Goal: Task Accomplishment & Management: Use online tool/utility

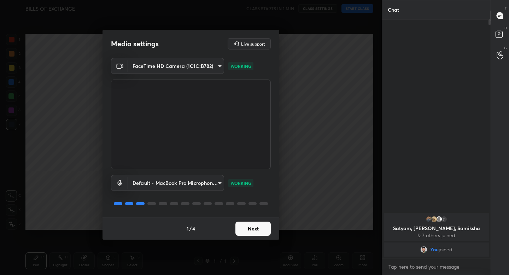
scroll to position [2, 2]
click at [245, 230] on button "Next" at bounding box center [252, 228] width 35 height 14
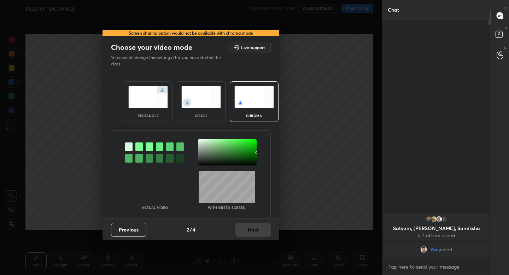
click at [151, 101] on img at bounding box center [148, 97] width 40 height 22
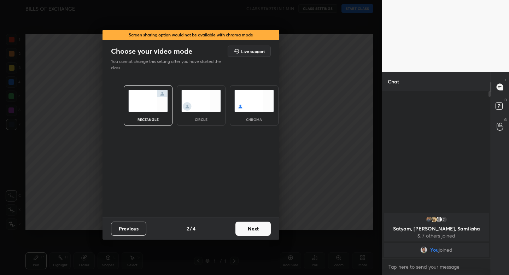
click at [251, 229] on button "Next" at bounding box center [252, 228] width 35 height 14
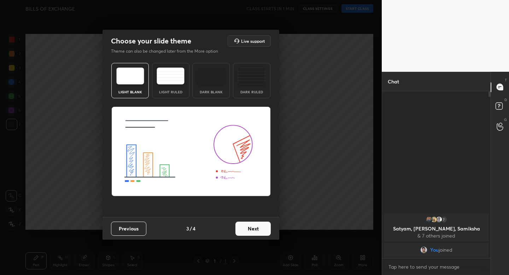
click at [167, 83] on img at bounding box center [170, 75] width 28 height 17
click at [263, 229] on button "Next" at bounding box center [252, 228] width 35 height 14
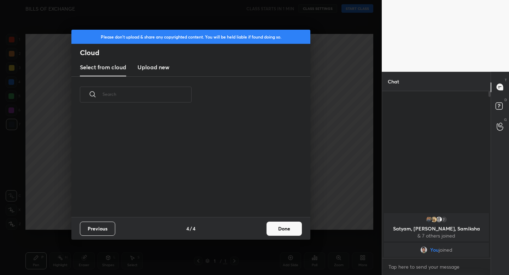
scroll to position [104, 227]
click at [285, 232] on button "Done" at bounding box center [283, 228] width 35 height 14
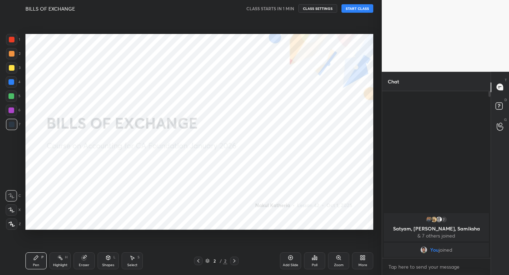
click at [14, 225] on icon at bounding box center [12, 224] width 6 height 4
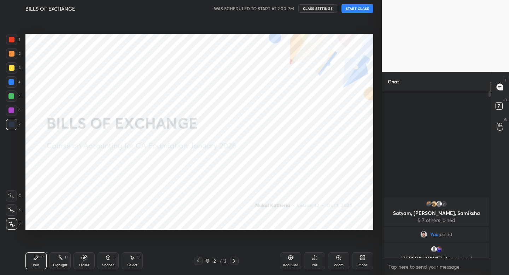
click at [348, 7] on button "START CLASS" at bounding box center [357, 8] width 32 height 8
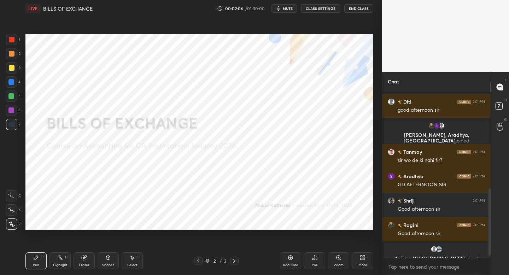
scroll to position [240, 0]
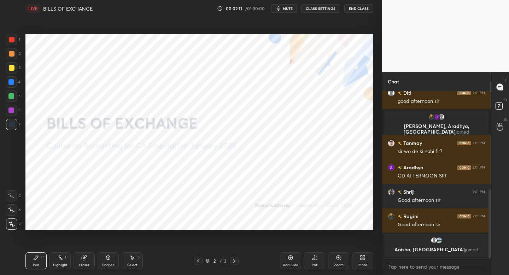
click at [286, 10] on span "mute" at bounding box center [288, 8] width 10 height 5
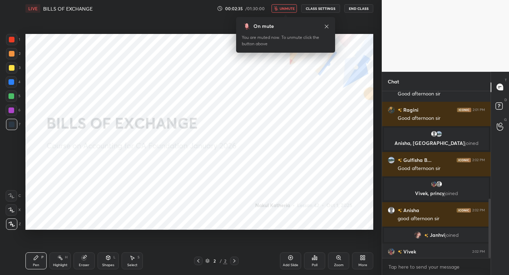
scroll to position [302, 0]
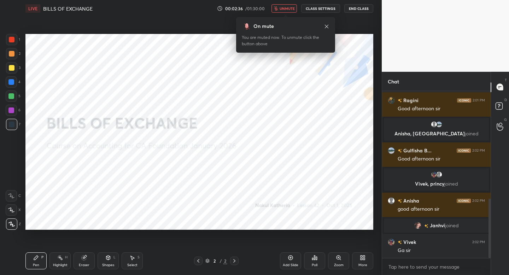
click at [290, 8] on span "unmute" at bounding box center [286, 8] width 15 height 5
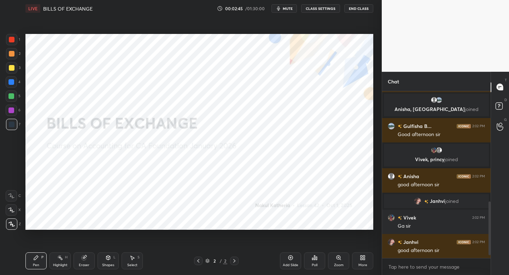
scroll to position [350, 0]
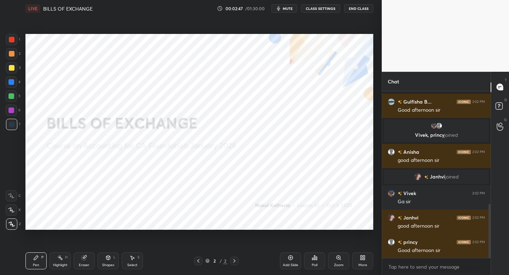
click at [292, 261] on div "Add Slide" at bounding box center [290, 260] width 21 height 17
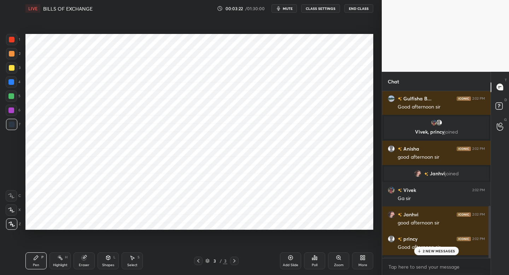
scroll to position [477, 0]
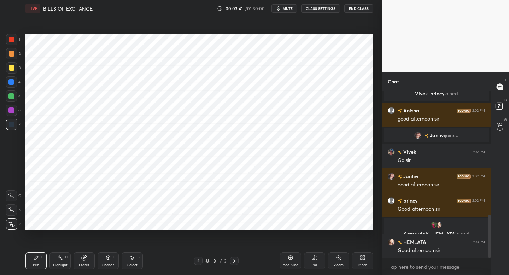
click at [107, 259] on icon at bounding box center [108, 258] width 6 height 6
click at [37, 255] on div "Pen P" at bounding box center [35, 260] width 21 height 17
click at [13, 44] on div at bounding box center [11, 39] width 11 height 11
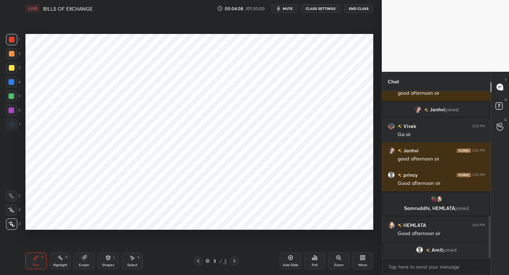
scroll to position [512, 0]
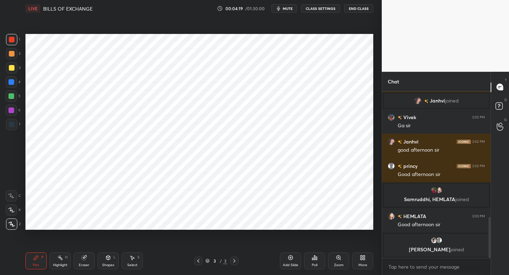
click at [106, 257] on icon at bounding box center [108, 257] width 4 height 4
click at [36, 257] on icon at bounding box center [36, 257] width 4 height 4
type textarea "x"
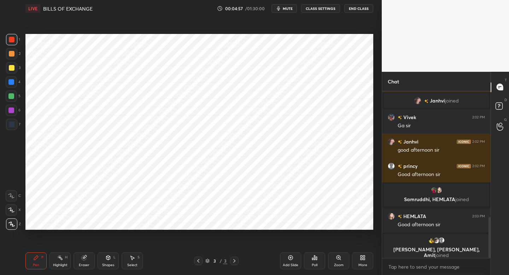
click at [20, 123] on div "7" at bounding box center [13, 124] width 14 height 11
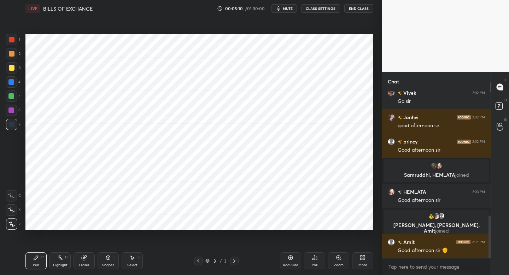
click at [114, 258] on div "L" at bounding box center [114, 257] width 2 height 4
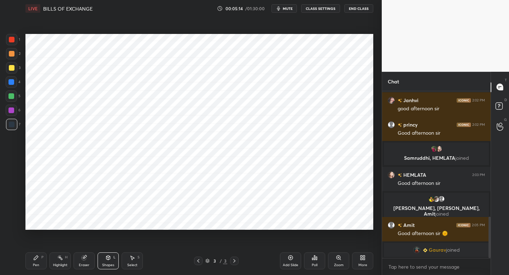
click at [36, 257] on icon at bounding box center [36, 257] width 4 height 4
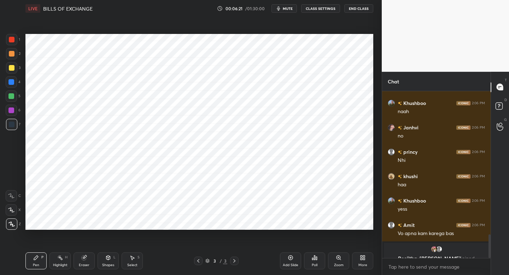
scroll to position [1027, 0]
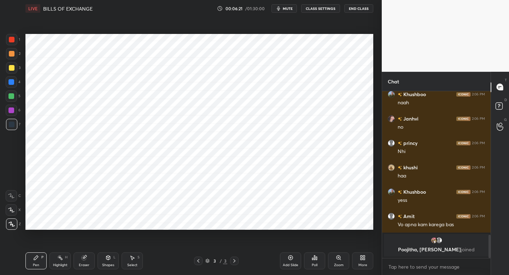
click at [14, 111] on div at bounding box center [11, 110] width 11 height 11
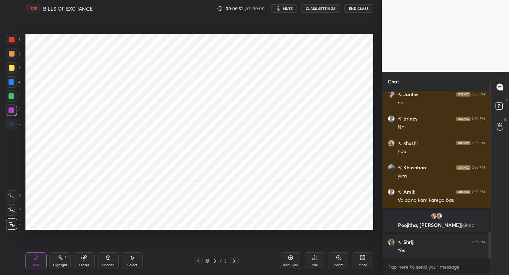
click at [11, 87] on div at bounding box center [11, 81] width 11 height 11
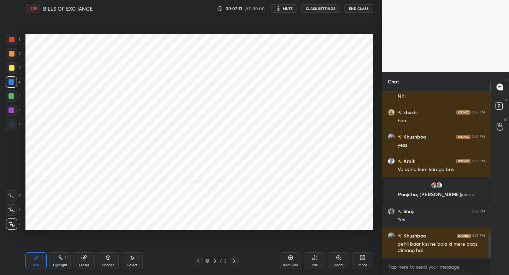
click at [19, 127] on div "7" at bounding box center [13, 124] width 14 height 11
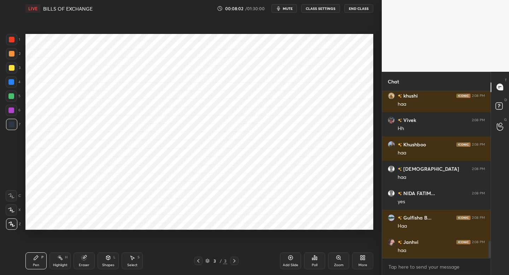
scroll to position [1471, 0]
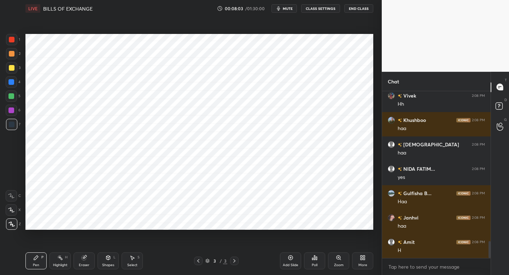
click at [288, 260] on div "Add Slide" at bounding box center [290, 260] width 21 height 17
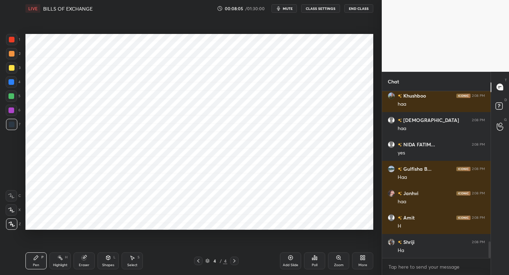
click at [17, 41] on div at bounding box center [11, 39] width 11 height 11
click at [14, 81] on div at bounding box center [11, 81] width 11 height 11
click at [14, 126] on div at bounding box center [11, 124] width 11 height 11
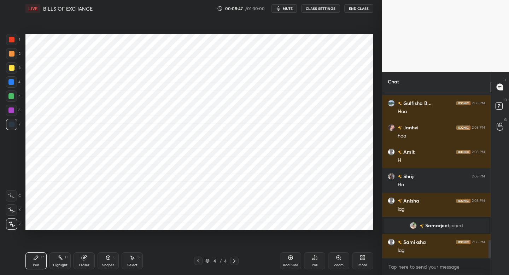
scroll to position [1397, 0]
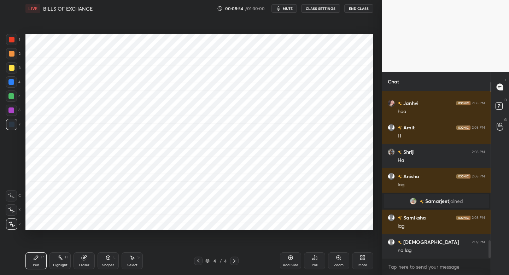
click at [198, 264] on div at bounding box center [198, 260] width 8 height 8
click at [16, 110] on div at bounding box center [11, 110] width 11 height 11
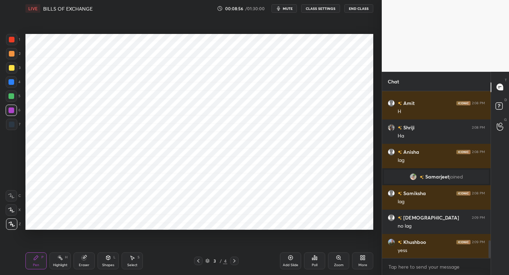
scroll to position [1446, 0]
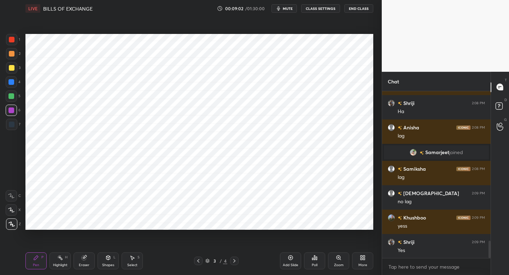
click at [251, 231] on div "Setting up your live class Poll for secs No correct answer Start poll" at bounding box center [199, 132] width 353 height 230
click at [173, 233] on div "Setting up your live class Poll for secs No correct answer Start poll" at bounding box center [199, 132] width 353 height 230
click at [248, 230] on div "Setting up your live class Poll for secs No correct answer Start poll" at bounding box center [199, 132] width 353 height 230
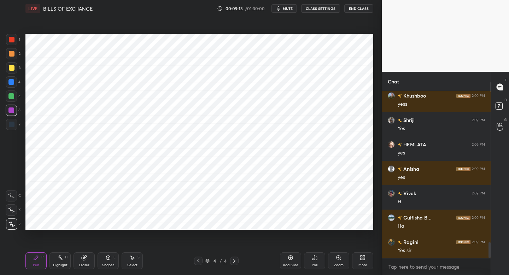
scroll to position [1592, 0]
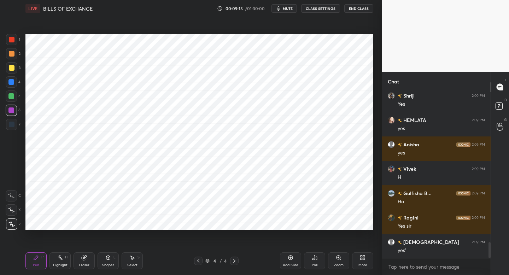
click at [288, 263] on div "Add Slide" at bounding box center [291, 265] width 16 height 4
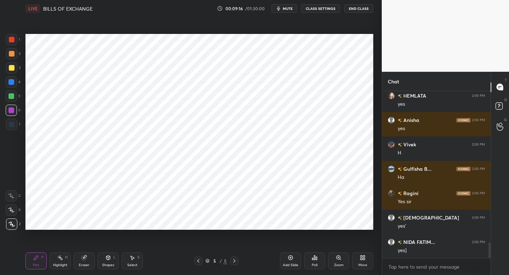
scroll to position [1665, 0]
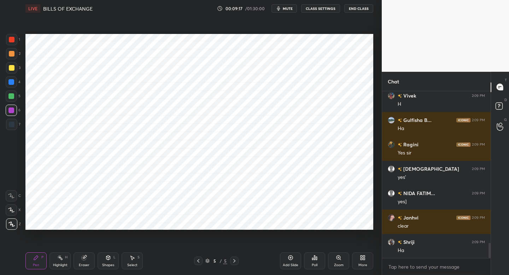
click at [15, 124] on div at bounding box center [11, 124] width 11 height 11
click at [17, 40] on div at bounding box center [11, 39] width 11 height 11
click at [14, 70] on div at bounding box center [11, 67] width 11 height 11
click at [19, 58] on div "2" at bounding box center [13, 53] width 14 height 11
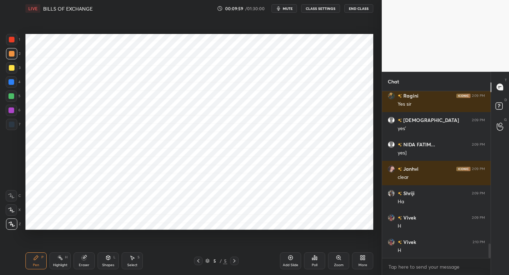
scroll to position [1738, 0]
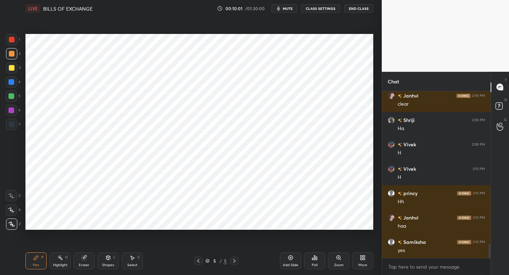
click at [291, 260] on div "Add Slide" at bounding box center [290, 260] width 21 height 17
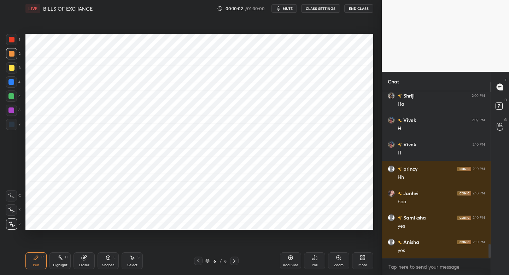
click at [22, 125] on div "1 2 3 4 5 6 7 C X Z C X Z E E Erase all H H" at bounding box center [11, 132] width 23 height 196
click at [12, 120] on div at bounding box center [11, 124] width 11 height 11
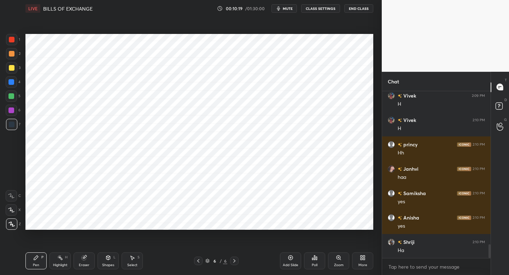
click at [13, 85] on div at bounding box center [11, 81] width 11 height 11
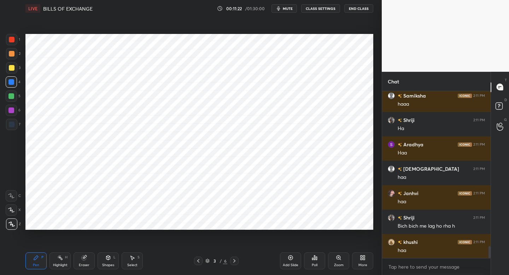
scroll to position [2201, 0]
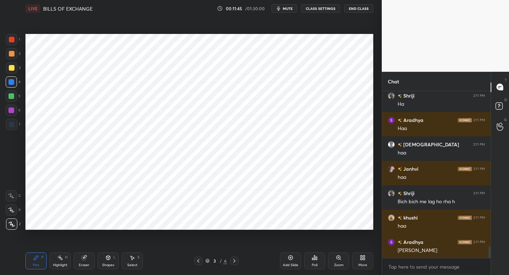
click at [284, 7] on span "mute" at bounding box center [288, 8] width 10 height 5
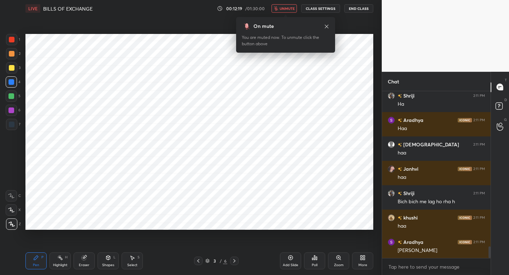
click at [283, 6] on span "unmute" at bounding box center [286, 8] width 15 height 5
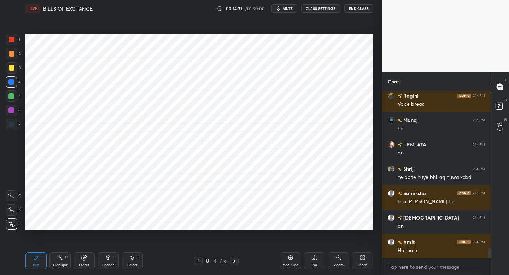
scroll to position [2830, 0]
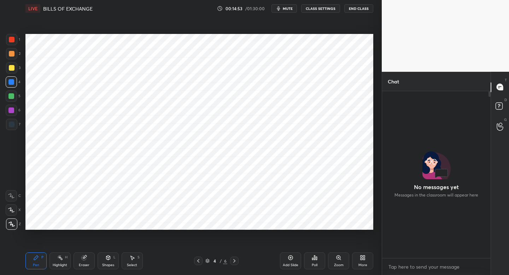
scroll to position [35087, 34964]
click at [499, 90] on icon at bounding box center [499, 87] width 6 height 6
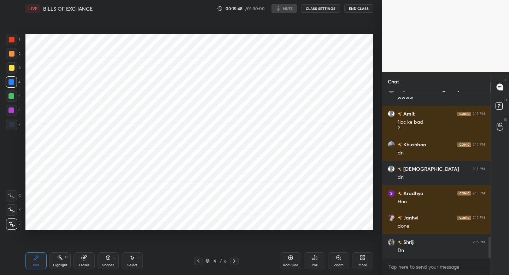
scroll to position [1174, 0]
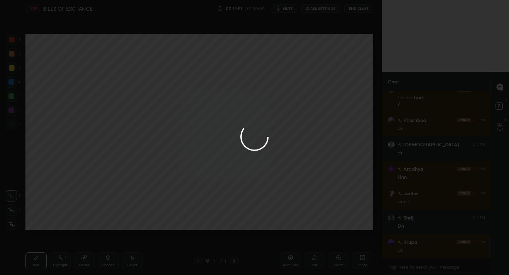
click at [263, 94] on div at bounding box center [254, 137] width 509 height 275
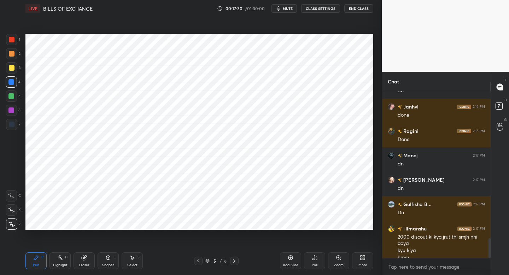
scroll to position [1254, 0]
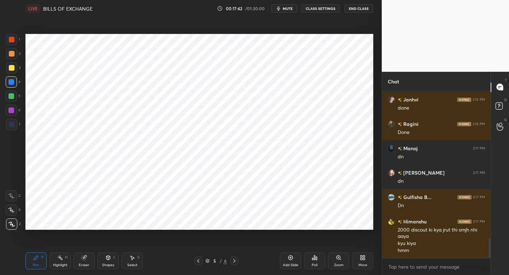
click at [360, 262] on div "More" at bounding box center [362, 260] width 21 height 17
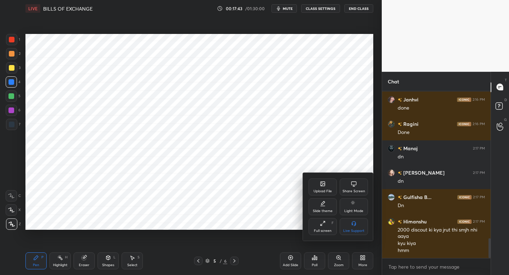
click at [319, 189] on div "Upload File" at bounding box center [322, 191] width 18 height 4
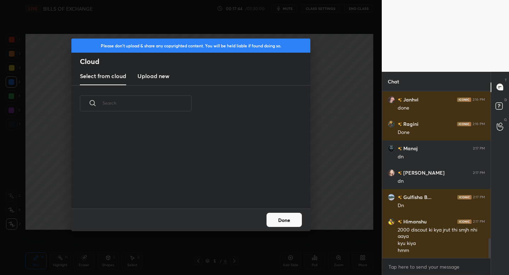
scroll to position [87, 227]
click at [153, 76] on h3 "Upload new" at bounding box center [153, 76] width 32 height 8
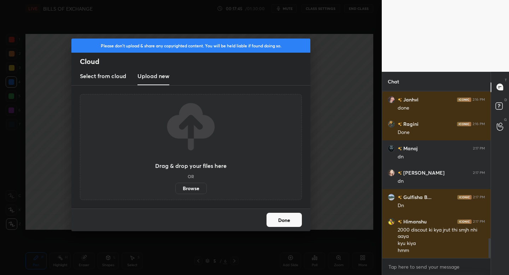
click at [193, 190] on label "Browse" at bounding box center [190, 188] width 31 height 11
click at [175, 190] on input "Browse" at bounding box center [175, 188] width 0 height 11
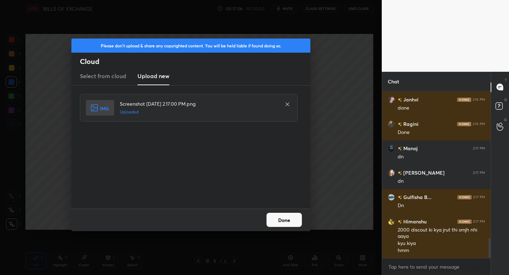
click at [277, 219] on button "Done" at bounding box center [283, 220] width 35 height 14
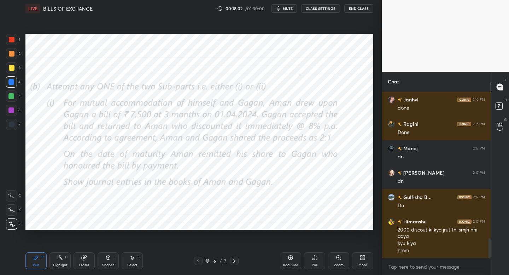
click at [10, 41] on div at bounding box center [12, 40] width 6 height 6
click at [104, 263] on div "Shapes" at bounding box center [108, 265] width 12 height 4
click at [288, 260] on div "Add Slide" at bounding box center [290, 260] width 21 height 17
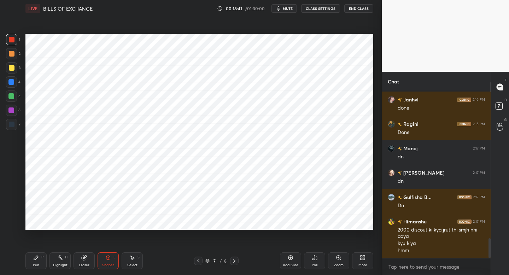
click at [14, 127] on div at bounding box center [11, 124] width 11 height 11
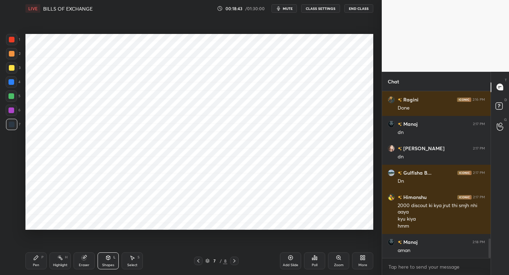
click at [42, 257] on div "P" at bounding box center [42, 257] width 2 height 4
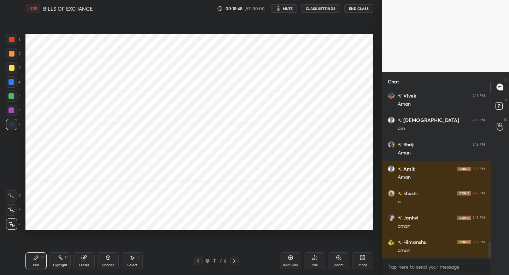
scroll to position [1546, 0]
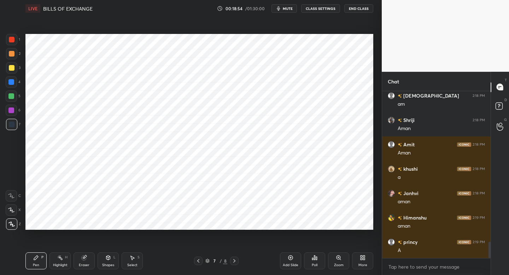
click at [104, 265] on div "Shapes" at bounding box center [108, 265] width 12 height 4
click at [291, 255] on icon at bounding box center [290, 258] width 6 height 6
click at [44, 260] on div "Pen P" at bounding box center [35, 260] width 21 height 17
click at [113, 261] on div "Shapes L" at bounding box center [107, 260] width 21 height 17
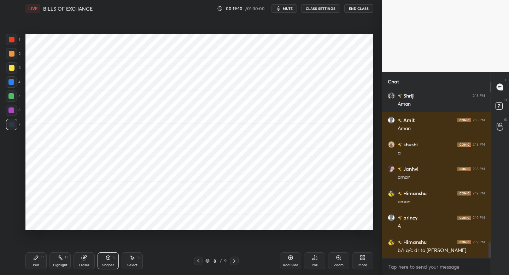
click at [196, 261] on icon at bounding box center [198, 261] width 6 height 6
click at [36, 261] on div "Pen P" at bounding box center [35, 260] width 21 height 17
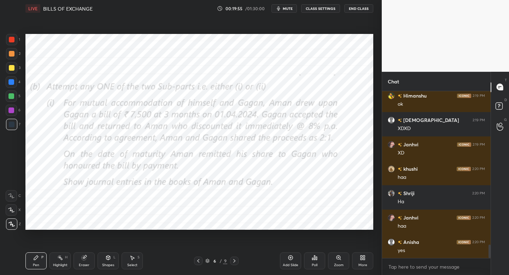
scroll to position [1936, 0]
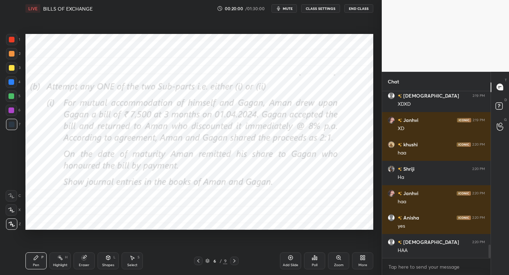
click at [235, 260] on icon at bounding box center [234, 261] width 6 height 6
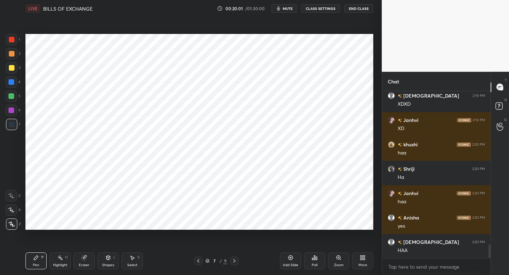
click at [13, 87] on div at bounding box center [11, 81] width 11 height 11
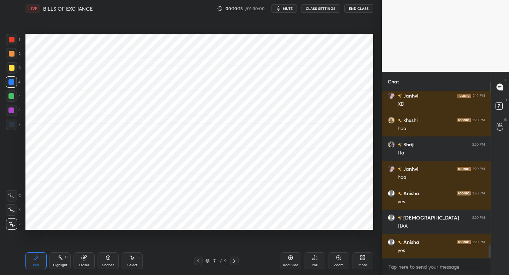
scroll to position [1985, 0]
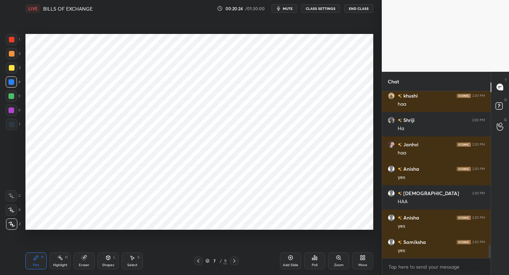
click at [237, 259] on div at bounding box center [234, 260] width 8 height 8
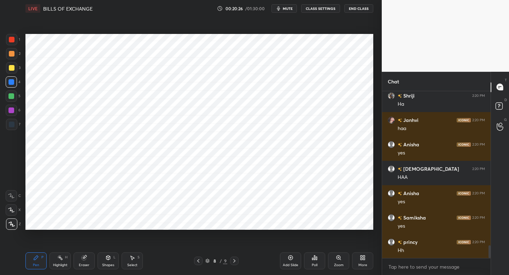
click at [13, 36] on div at bounding box center [11, 39] width 11 height 11
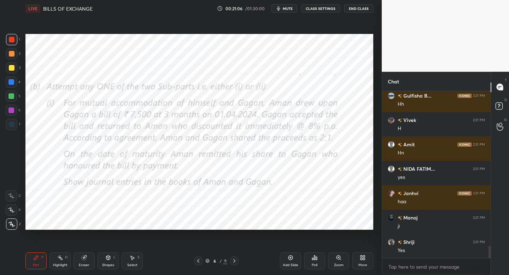
scroll to position [2211, 0]
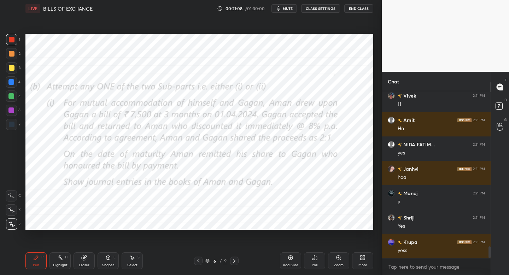
click at [236, 263] on div at bounding box center [234, 260] width 8 height 8
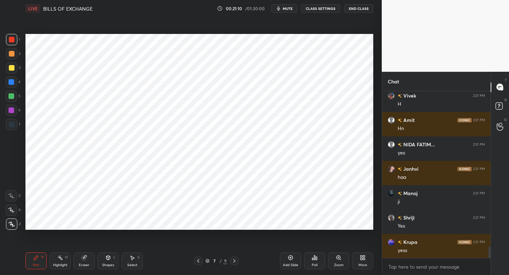
click at [12, 108] on div at bounding box center [11, 110] width 6 height 6
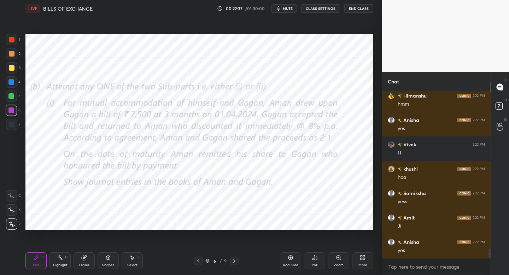
scroll to position [2869, 0]
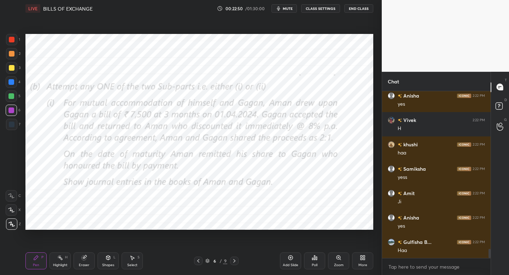
click at [233, 259] on icon at bounding box center [234, 261] width 6 height 6
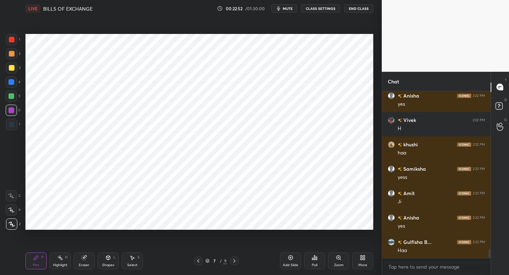
click at [195, 263] on div at bounding box center [198, 260] width 8 height 8
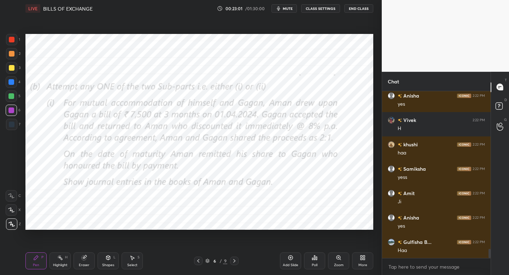
click at [233, 258] on icon at bounding box center [234, 261] width 6 height 6
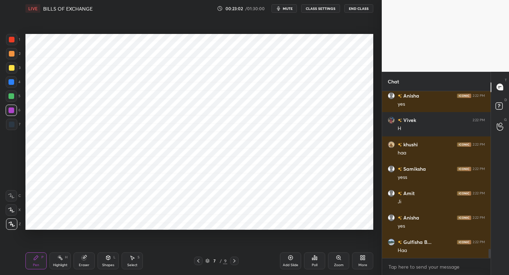
click at [15, 125] on div at bounding box center [11, 124] width 11 height 11
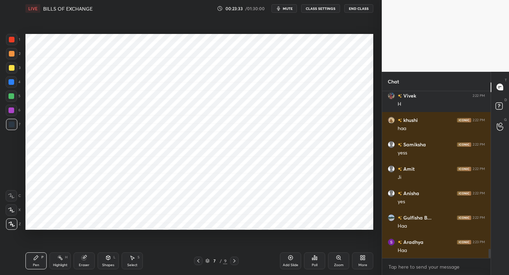
click at [239, 259] on div "7 / 9" at bounding box center [216, 260] width 127 height 8
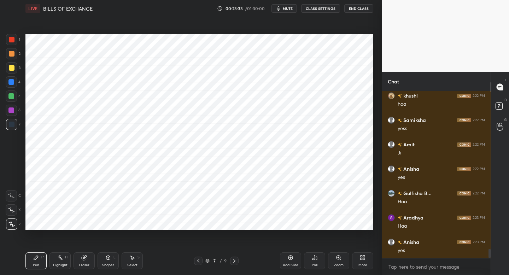
click at [235, 260] on icon at bounding box center [234, 261] width 6 height 6
click at [237, 260] on icon at bounding box center [234, 261] width 6 height 6
click at [197, 257] on div at bounding box center [198, 260] width 8 height 8
click at [292, 257] on icon at bounding box center [290, 258] width 6 height 6
click at [18, 44] on div "1" at bounding box center [13, 39] width 14 height 11
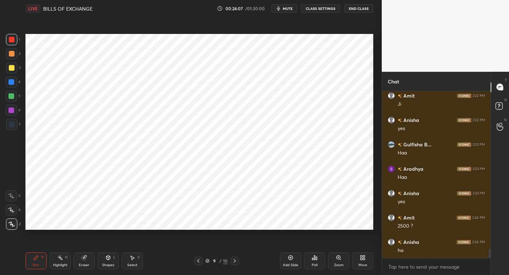
scroll to position [2991, 0]
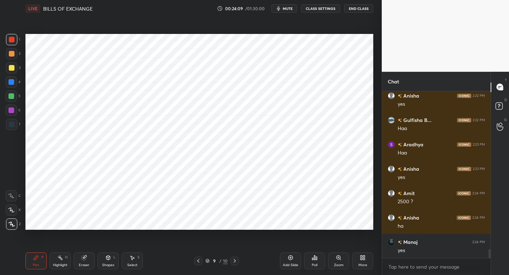
click at [14, 81] on div at bounding box center [11, 81] width 11 height 11
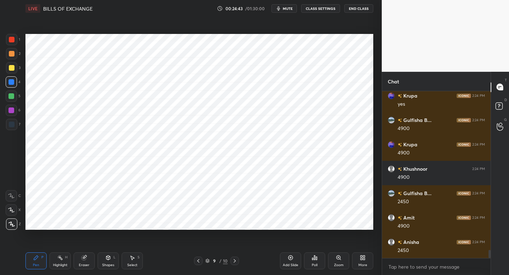
scroll to position [3332, 0]
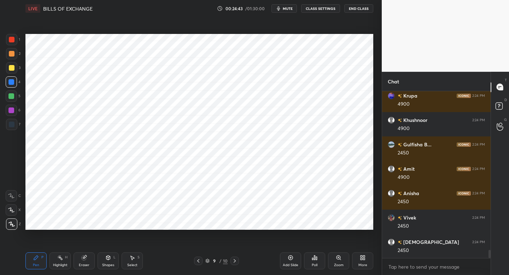
click at [16, 124] on div at bounding box center [11, 124] width 11 height 11
click at [285, 259] on div "Add Slide" at bounding box center [290, 260] width 21 height 17
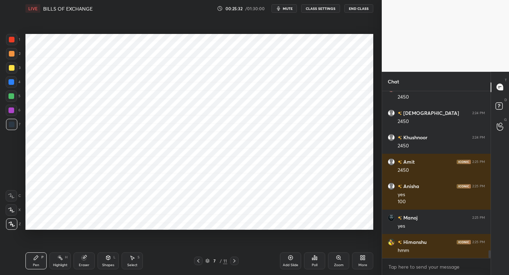
scroll to position [3485, 0]
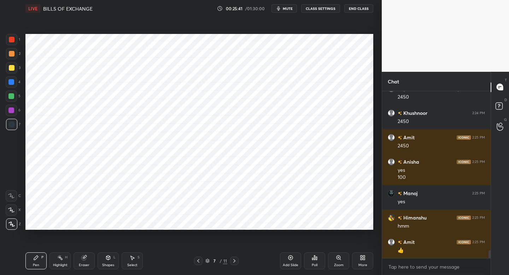
click at [14, 46] on div "1" at bounding box center [13, 41] width 14 height 14
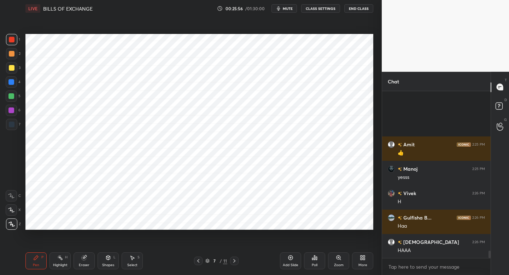
scroll to position [3673, 0]
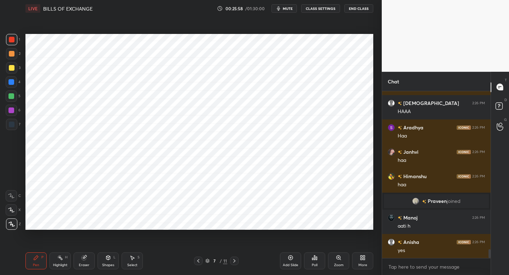
click at [236, 260] on icon at bounding box center [234, 261] width 6 height 6
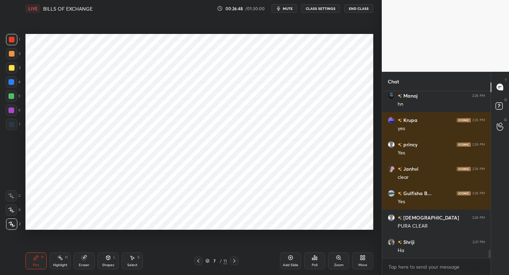
scroll to position [3241, 0]
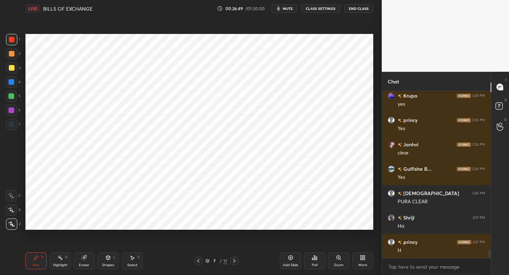
click at [10, 130] on div "7" at bounding box center [13, 126] width 14 height 14
click at [13, 39] on div at bounding box center [12, 40] width 6 height 6
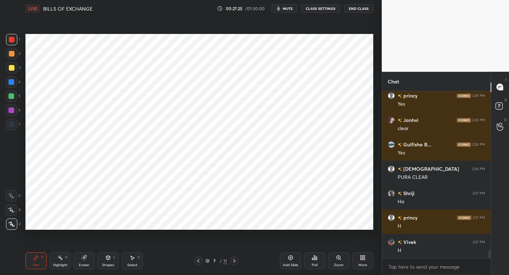
scroll to position [3290, 0]
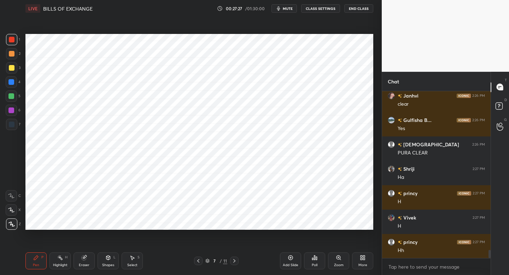
click at [11, 58] on div at bounding box center [11, 53] width 11 height 11
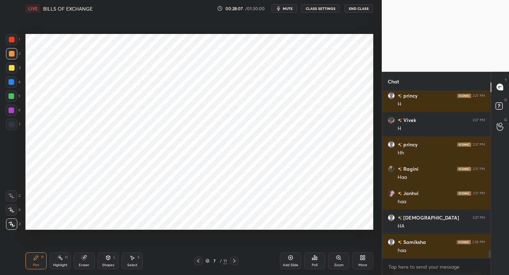
scroll to position [3412, 0]
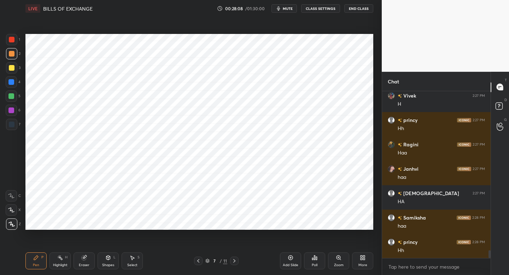
click at [233, 262] on icon at bounding box center [234, 261] width 6 height 6
click at [15, 112] on div at bounding box center [11, 110] width 11 height 11
click at [18, 40] on div "1" at bounding box center [13, 39] width 14 height 11
click at [13, 114] on div at bounding box center [11, 110] width 11 height 11
click at [12, 135] on div "1 2 3 4 5 6 7 C X Z C X Z E E Erase all H H" at bounding box center [11, 132] width 23 height 196
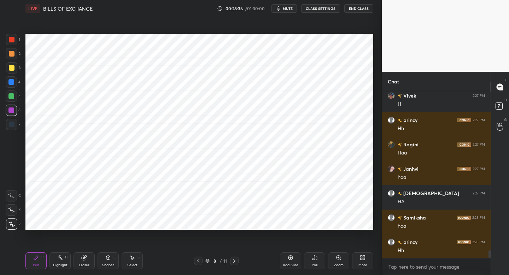
click at [13, 122] on div at bounding box center [12, 124] width 6 height 6
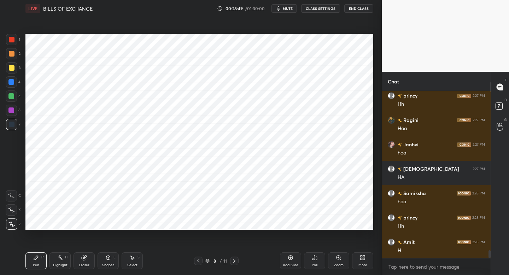
click at [80, 263] on div "Eraser" at bounding box center [84, 265] width 11 height 4
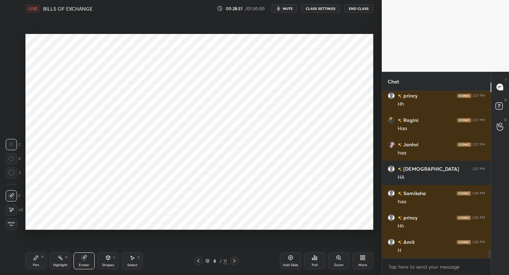
click at [28, 262] on div "Pen P" at bounding box center [35, 260] width 21 height 17
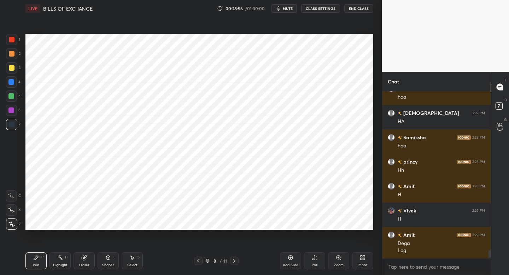
scroll to position [3516, 0]
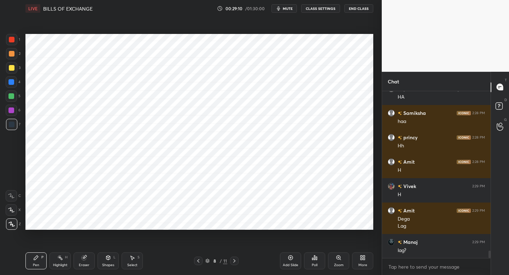
click at [11, 53] on div at bounding box center [12, 54] width 6 height 6
click at [14, 125] on div at bounding box center [12, 124] width 6 height 6
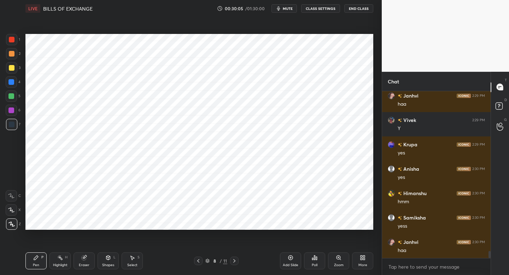
scroll to position [3833, 0]
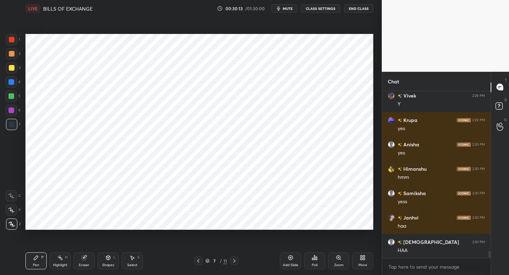
click at [10, 43] on div at bounding box center [11, 39] width 11 height 11
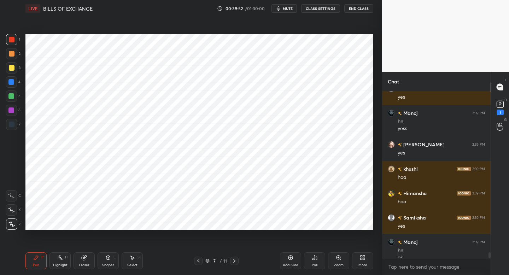
scroll to position [4640, 0]
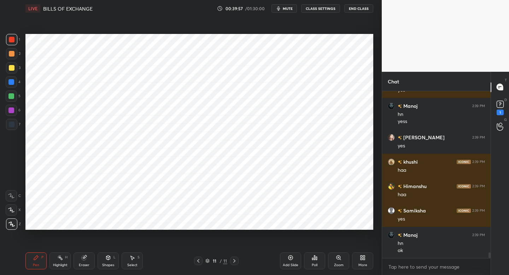
click at [356, 255] on div "More" at bounding box center [362, 260] width 21 height 17
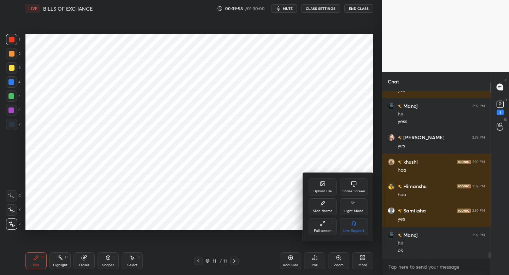
click at [320, 184] on icon at bounding box center [322, 184] width 4 height 4
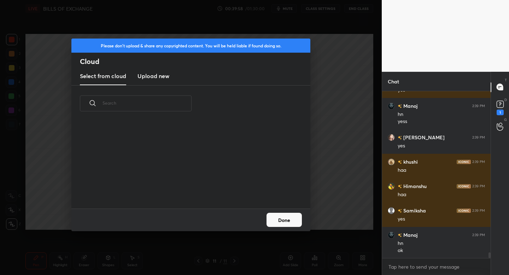
scroll to position [87, 227]
click at [160, 75] on h3 "Upload new" at bounding box center [153, 76] width 32 height 8
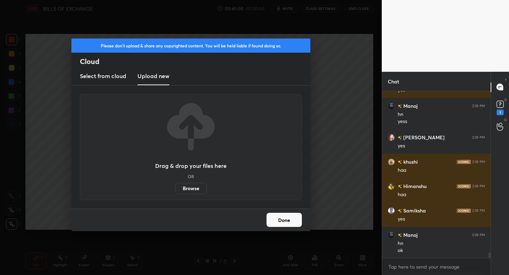
click at [188, 190] on label "Browse" at bounding box center [190, 188] width 31 height 11
click at [175, 190] on input "Browse" at bounding box center [175, 188] width 0 height 11
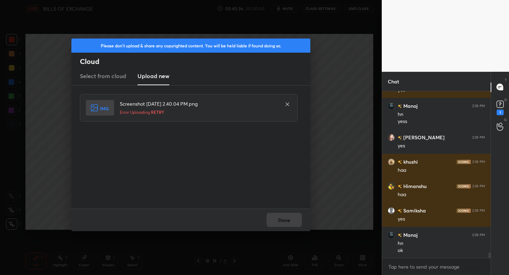
click at [160, 113] on span "RETRY" at bounding box center [157, 112] width 13 height 6
click at [286, 220] on button "Done" at bounding box center [283, 220] width 35 height 14
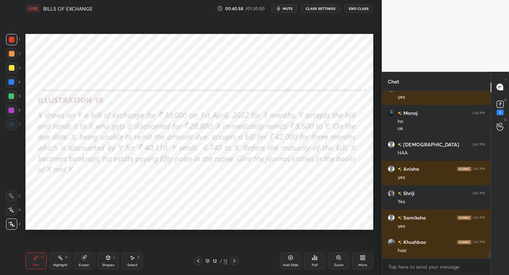
scroll to position [4787, 0]
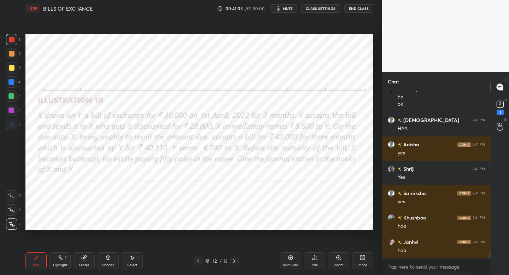
click at [14, 122] on div at bounding box center [11, 124] width 11 height 11
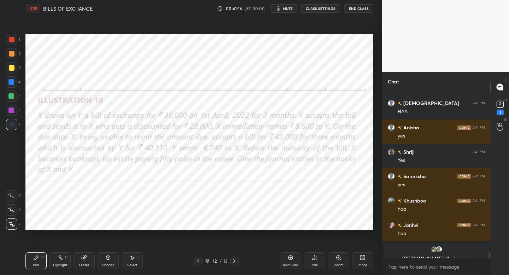
scroll to position [4812, 0]
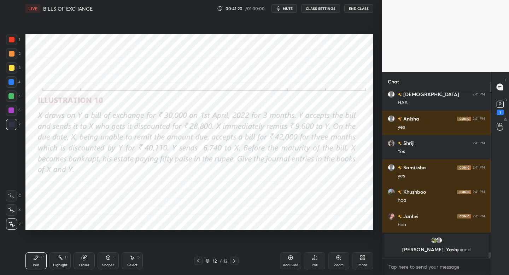
click at [105, 263] on div "Shapes" at bounding box center [108, 265] width 12 height 4
click at [286, 252] on div "Add Slide" at bounding box center [290, 260] width 21 height 17
click at [37, 263] on div "Pen" at bounding box center [36, 265] width 6 height 4
click at [14, 37] on div at bounding box center [11, 39] width 11 height 11
click at [12, 119] on div at bounding box center [11, 124] width 11 height 11
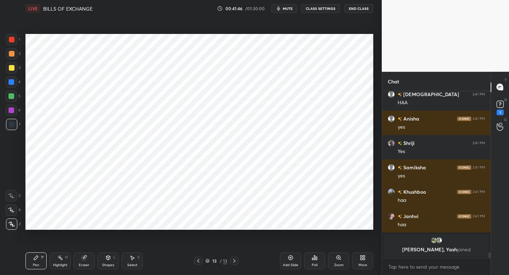
click at [114, 261] on div "Shapes L" at bounding box center [107, 260] width 21 height 17
click at [203, 263] on div "13 / 13" at bounding box center [216, 260] width 44 height 8
click at [196, 261] on icon at bounding box center [198, 261] width 6 height 6
click at [41, 267] on div "Pen P" at bounding box center [35, 260] width 21 height 17
click at [235, 261] on icon at bounding box center [234, 261] width 6 height 6
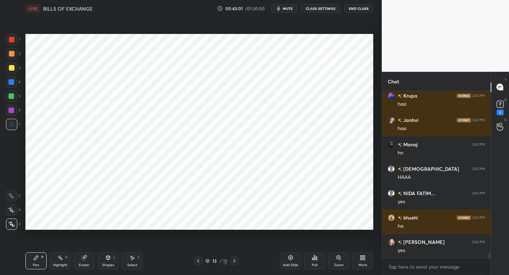
scroll to position [5125, 0]
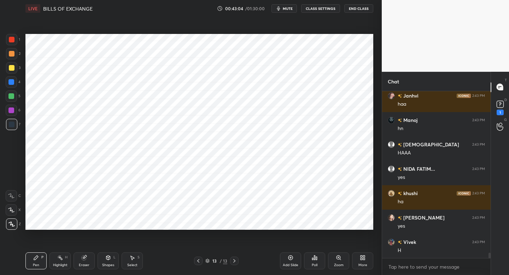
click at [290, 262] on div "Add Slide" at bounding box center [290, 260] width 21 height 17
click at [17, 40] on div at bounding box center [11, 39] width 11 height 11
click at [108, 263] on div "Shapes" at bounding box center [108, 265] width 12 height 4
click at [42, 262] on div "Pen P" at bounding box center [35, 260] width 21 height 17
click at [198, 260] on icon at bounding box center [198, 261] width 6 height 6
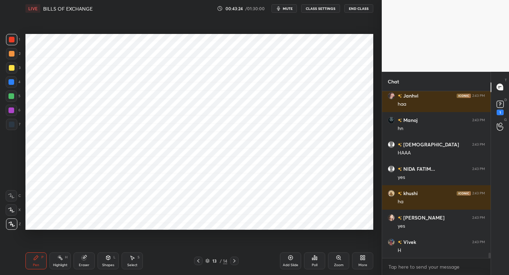
click at [236, 262] on icon at bounding box center [234, 261] width 6 height 6
click at [235, 261] on icon at bounding box center [234, 261] width 6 height 6
click at [12, 97] on div at bounding box center [11, 96] width 6 height 6
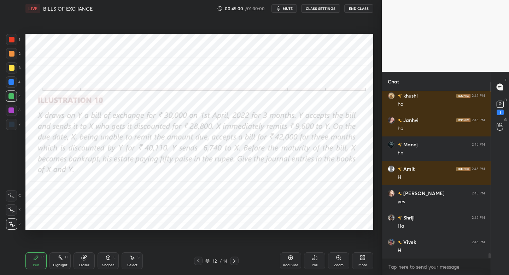
scroll to position [5539, 0]
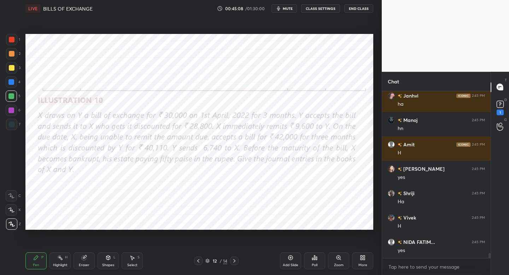
click at [238, 263] on div "12 / 14" at bounding box center [216, 260] width 127 height 8
click at [237, 260] on icon at bounding box center [234, 261] width 6 height 6
click at [236, 259] on icon at bounding box center [234, 261] width 6 height 6
click at [289, 260] on div "Add Slide" at bounding box center [290, 260] width 21 height 17
click at [20, 129] on div "1 2 3 4 5 6 7 C X Z C X Z E E Erase all H H" at bounding box center [11, 132] width 23 height 196
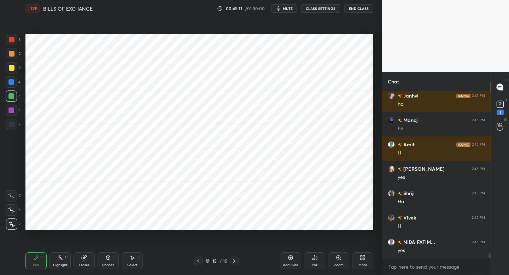
click at [15, 119] on div "7" at bounding box center [13, 124] width 14 height 11
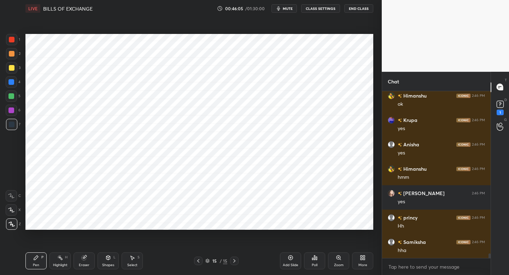
scroll to position [5839, 0]
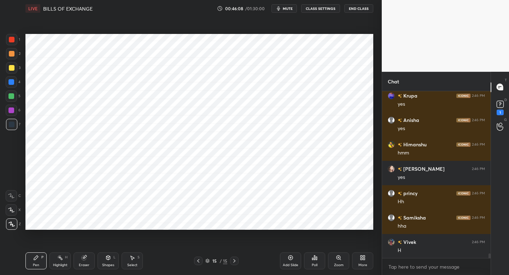
click at [11, 41] on div at bounding box center [12, 40] width 6 height 6
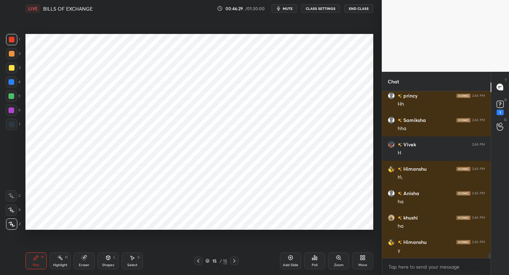
scroll to position [5961, 0]
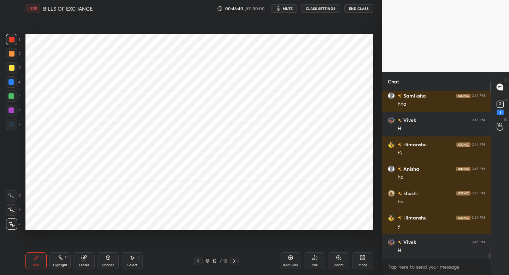
click at [198, 258] on icon at bounding box center [198, 261] width 6 height 6
click at [197, 260] on icon at bounding box center [198, 261] width 6 height 6
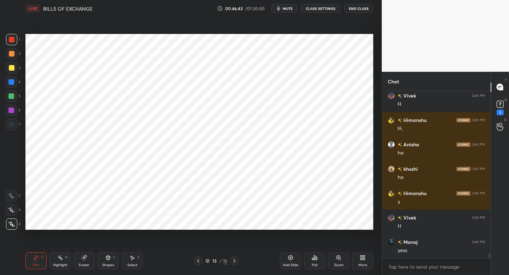
click at [15, 112] on div at bounding box center [11, 110] width 11 height 11
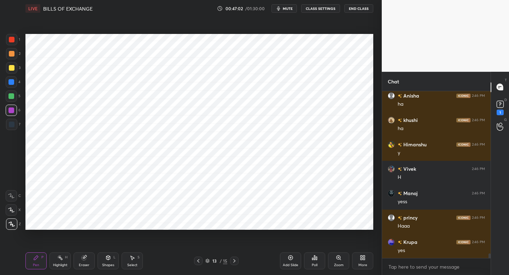
scroll to position [6051, 0]
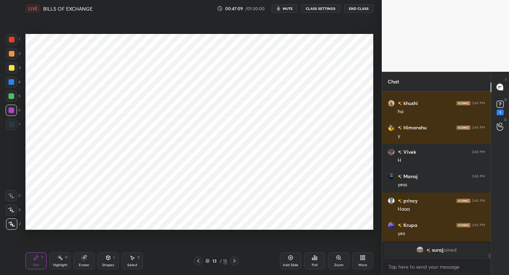
click at [233, 263] on div at bounding box center [234, 260] width 8 height 8
click at [234, 261] on icon at bounding box center [234, 261] width 6 height 6
click at [201, 259] on icon at bounding box center [198, 261] width 6 height 6
click at [199, 260] on icon at bounding box center [198, 261] width 6 height 6
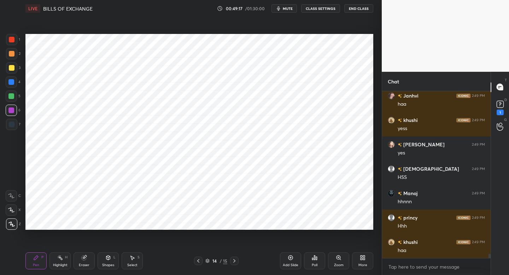
scroll to position [6481, 0]
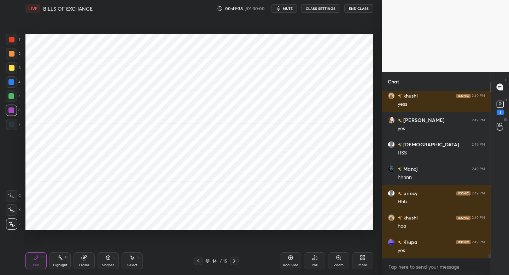
click at [197, 257] on div at bounding box center [198, 260] width 8 height 8
click at [199, 259] on icon at bounding box center [198, 261] width 6 height 6
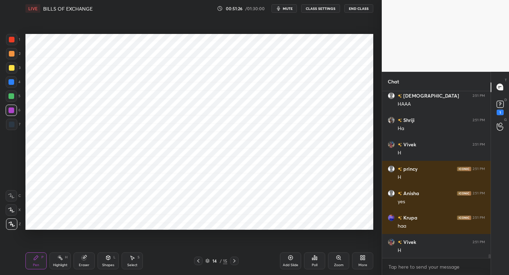
scroll to position [6896, 0]
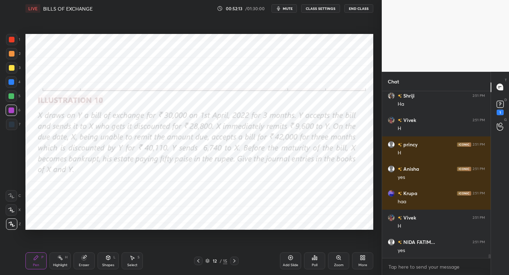
click at [284, 11] on button "mute" at bounding box center [283, 8] width 25 height 8
click at [286, 11] on button "unmute" at bounding box center [283, 8] width 25 height 8
click at [285, 13] on div "LIVE BILLS OF EXCHANGE 00:52:32 / 01:30:00 mute CLASS SETTINGS End Class" at bounding box center [199, 8] width 348 height 17
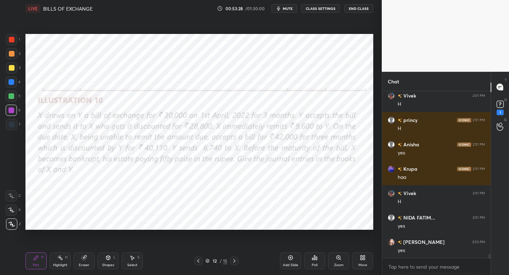
click at [237, 261] on div at bounding box center [234, 260] width 8 height 8
click at [12, 125] on div at bounding box center [12, 124] width 6 height 6
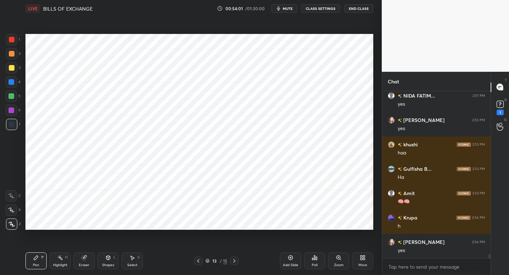
scroll to position [7066, 0]
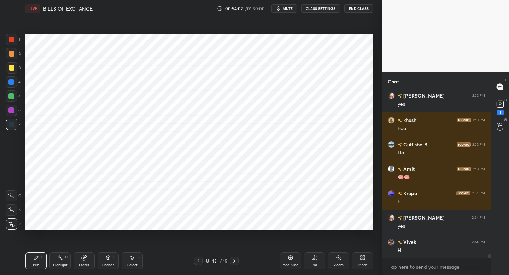
click at [293, 260] on div "Add Slide" at bounding box center [290, 260] width 21 height 17
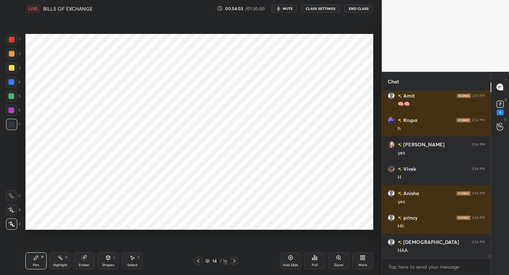
scroll to position [7164, 0]
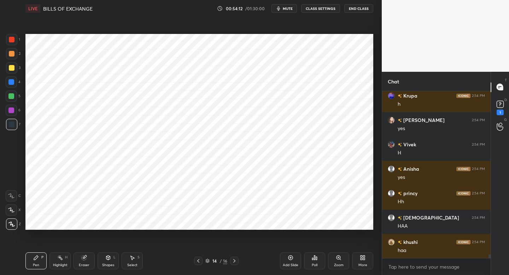
click at [235, 261] on icon at bounding box center [234, 261] width 6 height 6
click at [287, 262] on div "Add Slide" at bounding box center [290, 260] width 21 height 17
click at [14, 95] on div at bounding box center [11, 95] width 11 height 11
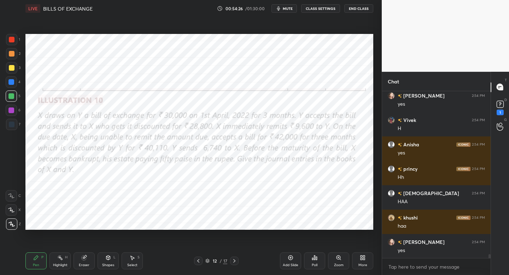
scroll to position [7212, 0]
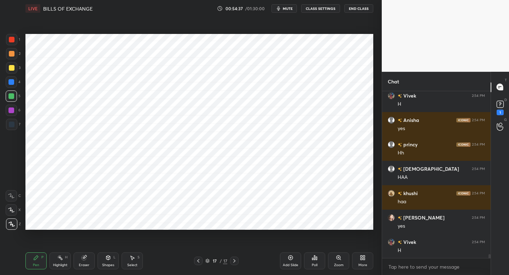
click at [16, 41] on div at bounding box center [11, 39] width 11 height 11
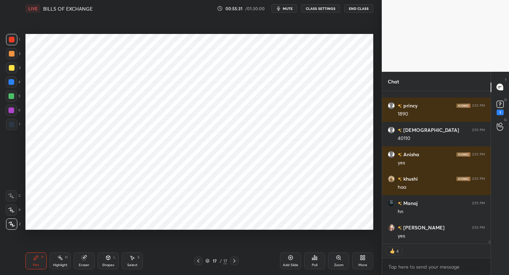
scroll to position [7471, 0]
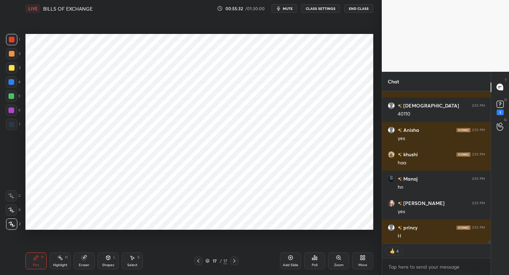
click at [235, 260] on icon at bounding box center [234, 261] width 6 height 6
click at [197, 259] on icon at bounding box center [198, 261] width 6 height 6
click at [196, 258] on icon at bounding box center [198, 261] width 6 height 6
click at [232, 261] on icon at bounding box center [234, 261] width 6 height 6
click at [233, 259] on icon at bounding box center [234, 261] width 6 height 6
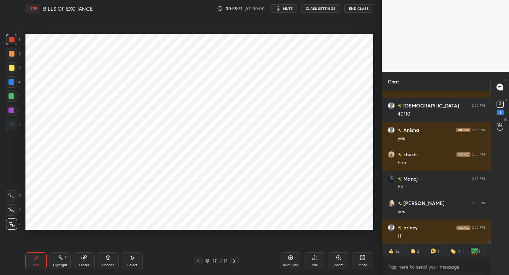
click at [14, 98] on div at bounding box center [11, 96] width 6 height 6
type textarea "x"
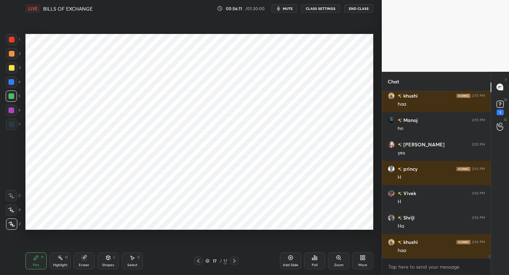
scroll to position [7554, 0]
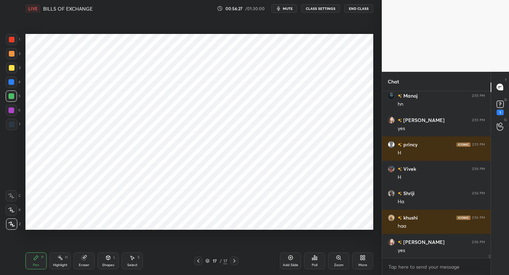
click at [14, 113] on div at bounding box center [11, 110] width 11 height 11
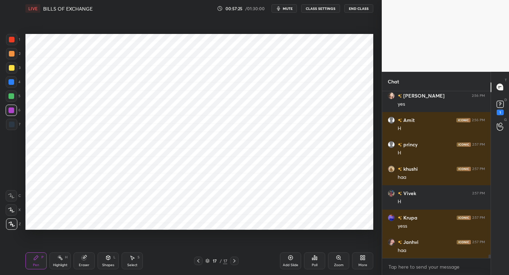
scroll to position [7724, 0]
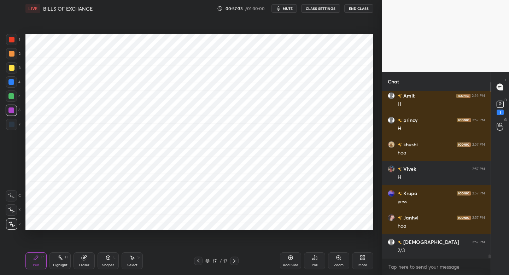
click at [14, 127] on div at bounding box center [11, 124] width 11 height 11
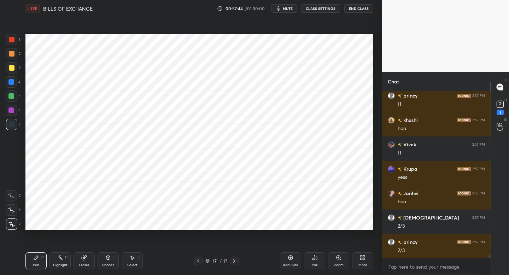
click at [289, 255] on icon at bounding box center [290, 258] width 6 height 6
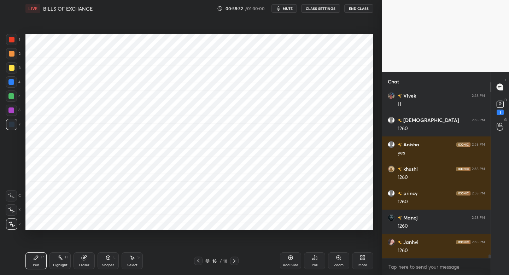
scroll to position [7992, 0]
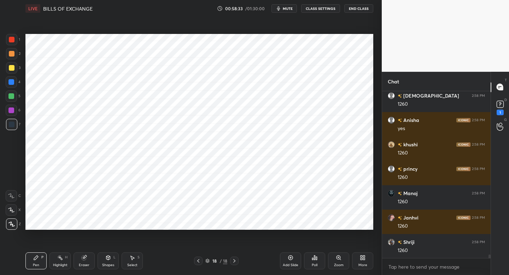
click at [198, 257] on div at bounding box center [198, 260] width 8 height 8
click at [198, 263] on div at bounding box center [198, 260] width 8 height 8
click at [199, 259] on icon at bounding box center [198, 261] width 6 height 6
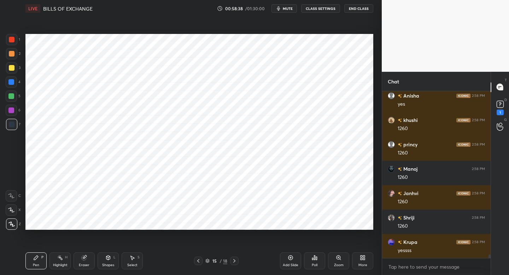
click at [199, 261] on icon at bounding box center [198, 261] width 6 height 6
click at [199, 264] on div "Pen P Highlight H Eraser Shapes L Select S 14 / 18 Add Slide Poll Zoom More" at bounding box center [199, 261] width 348 height 28
click at [197, 261] on icon at bounding box center [198, 261] width 6 height 6
click at [235, 262] on icon at bounding box center [234, 261] width 6 height 6
click at [235, 256] on div "Pen P Highlight H Eraser Shapes L Select S 14 / 18 Add Slide Poll Zoom More" at bounding box center [199, 261] width 348 height 28
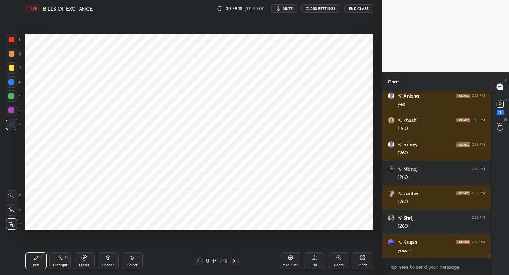
click at [232, 257] on div at bounding box center [234, 260] width 8 height 8
click at [193, 259] on div "15 / 18" at bounding box center [216, 260] width 127 height 8
click at [198, 261] on icon at bounding box center [198, 261] width 6 height 6
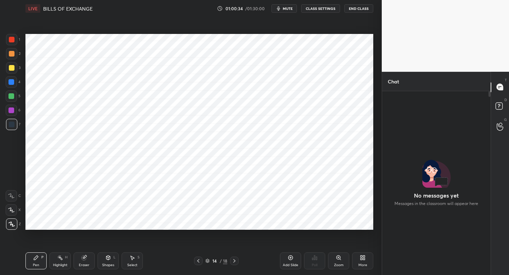
scroll to position [35087, 34964]
click at [495, 126] on div at bounding box center [500, 126] width 14 height 13
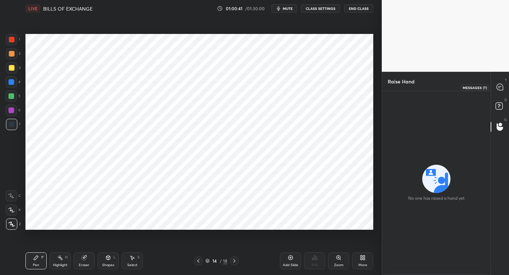
click at [497, 88] on icon at bounding box center [499, 87] width 6 height 6
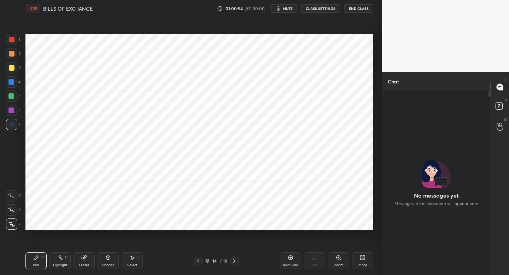
scroll to position [165, 106]
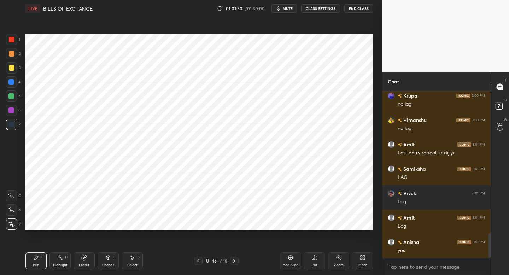
scroll to position [982, 0]
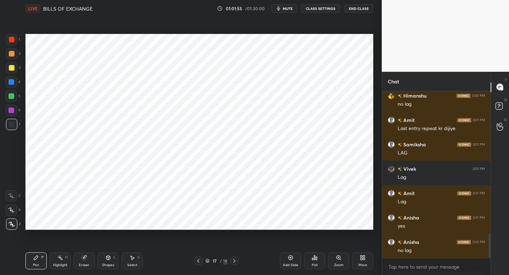
click at [9, 44] on div at bounding box center [11, 39] width 11 height 11
click at [19, 123] on div "7" at bounding box center [13, 124] width 14 height 11
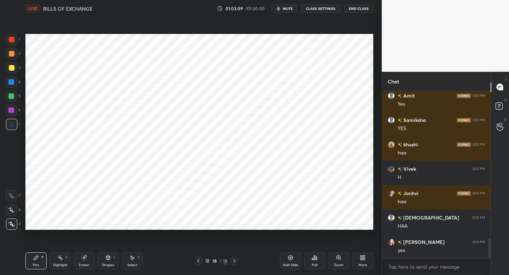
scroll to position [1250, 0]
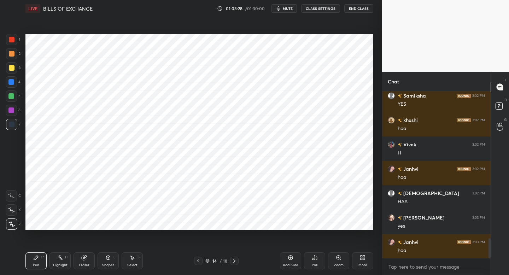
click at [11, 41] on div at bounding box center [12, 40] width 6 height 6
click at [231, 258] on icon at bounding box center [234, 261] width 6 height 6
click at [232, 258] on icon at bounding box center [234, 261] width 6 height 6
click at [236, 258] on icon at bounding box center [234, 261] width 6 height 6
click at [196, 255] on div "Pen P Highlight H Eraser Shapes L Select S 17 / 18 Add Slide Poll Zoom More" at bounding box center [199, 261] width 348 height 28
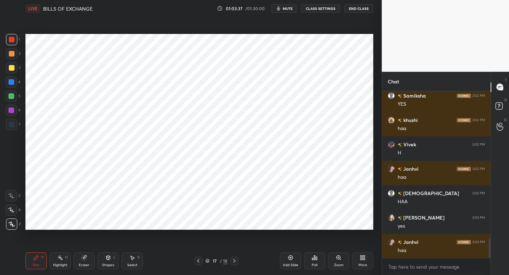
click at [197, 258] on icon at bounding box center [198, 261] width 6 height 6
click at [197, 260] on icon at bounding box center [198, 261] width 2 height 4
click at [198, 259] on icon at bounding box center [198, 261] width 6 height 6
click at [233, 261] on icon at bounding box center [234, 261] width 6 height 6
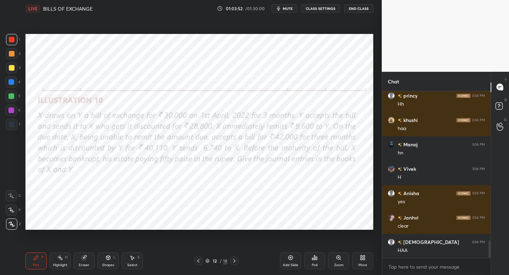
scroll to position [1469, 0]
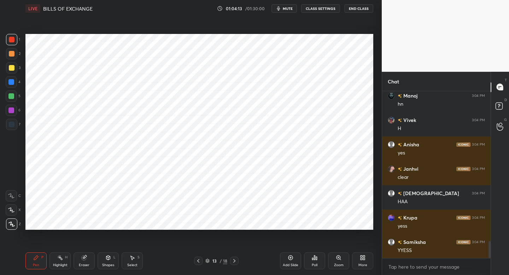
click at [234, 262] on icon at bounding box center [234, 261] width 6 height 6
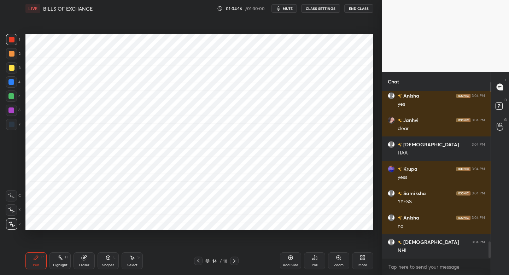
click at [11, 123] on div at bounding box center [12, 124] width 6 height 6
click at [12, 123] on div at bounding box center [12, 124] width 6 height 6
click at [12, 113] on div at bounding box center [11, 110] width 11 height 11
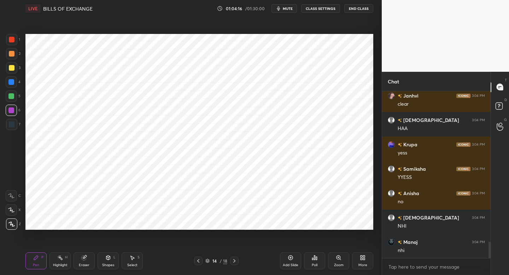
click at [14, 114] on div at bounding box center [11, 110] width 11 height 11
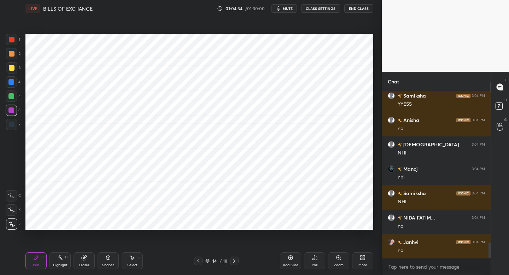
click at [234, 261] on icon at bounding box center [234, 261] width 6 height 6
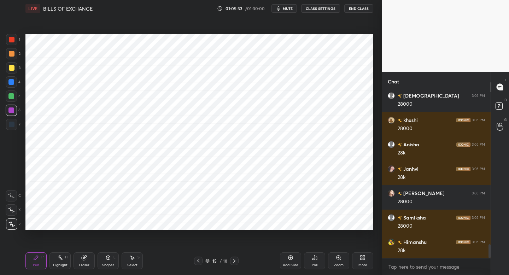
scroll to position [1859, 0]
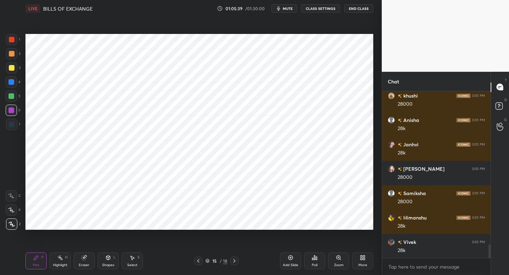
click at [198, 259] on icon at bounding box center [198, 261] width 6 height 6
click at [200, 256] on div at bounding box center [198, 260] width 8 height 8
click at [200, 257] on div at bounding box center [198, 260] width 8 height 8
click at [233, 262] on div at bounding box center [234, 260] width 8 height 8
click at [233, 258] on icon at bounding box center [234, 261] width 6 height 6
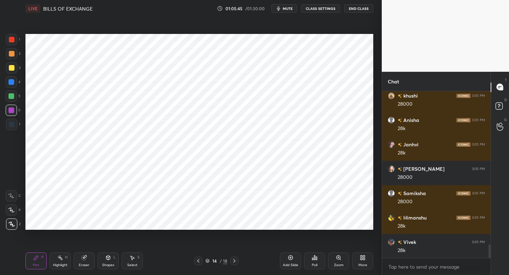
click at [235, 260] on icon at bounding box center [234, 261] width 6 height 6
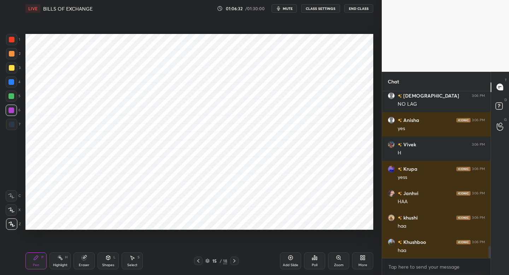
scroll to position [2152, 0]
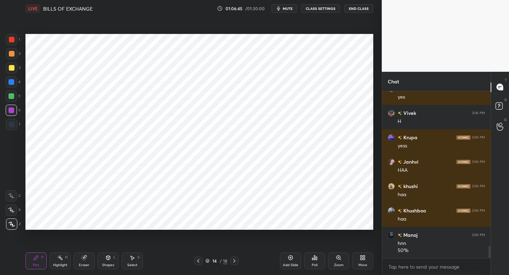
click at [14, 126] on div at bounding box center [11, 124] width 11 height 11
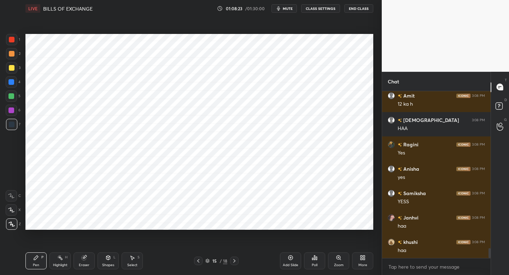
scroll to position [2695, 0]
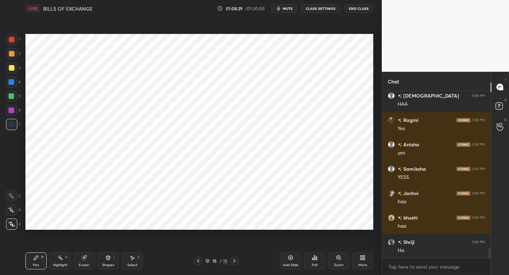
click at [292, 261] on div "Add Slide" at bounding box center [290, 260] width 21 height 17
click at [15, 41] on div at bounding box center [11, 39] width 11 height 11
click at [9, 87] on div at bounding box center [11, 81] width 11 height 11
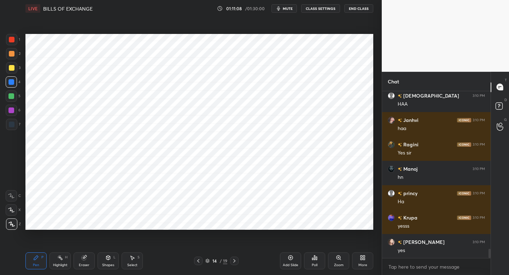
scroll to position [2914, 0]
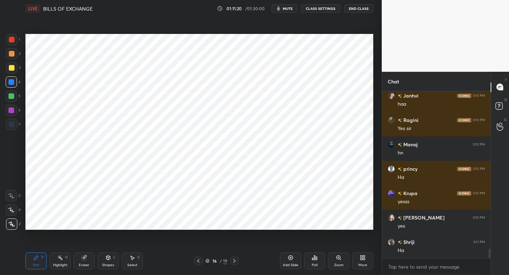
click at [16, 43] on div at bounding box center [11, 39] width 11 height 11
click at [16, 129] on div "7" at bounding box center [13, 124] width 14 height 11
type textarea "x"
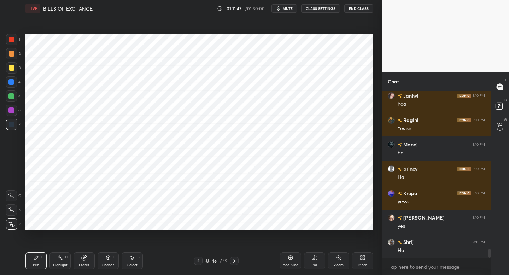
click at [14, 114] on div at bounding box center [11, 110] width 11 height 11
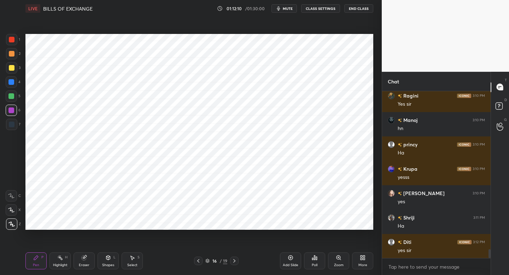
click at [290, 263] on div "Add Slide" at bounding box center [291, 265] width 16 height 4
click at [12, 102] on div "5" at bounding box center [13, 97] width 15 height 14
click at [13, 125] on div at bounding box center [12, 124] width 6 height 6
click at [13, 114] on div at bounding box center [11, 110] width 11 height 11
click at [285, 266] on div "Add Slide" at bounding box center [291, 265] width 16 height 4
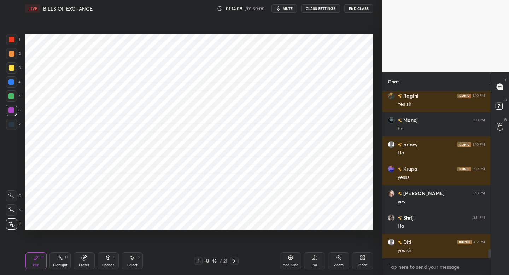
click at [15, 127] on div at bounding box center [11, 124] width 11 height 11
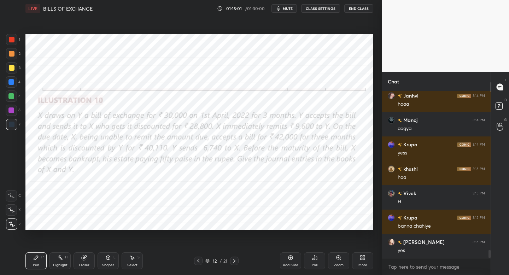
scroll to position [3206, 0]
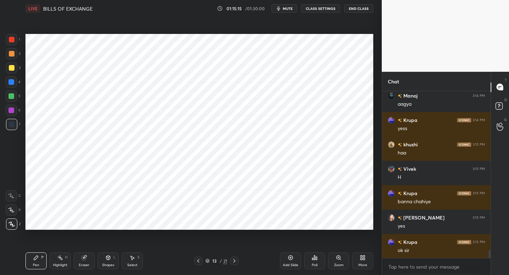
click at [284, 9] on span "mute" at bounding box center [288, 8] width 10 height 5
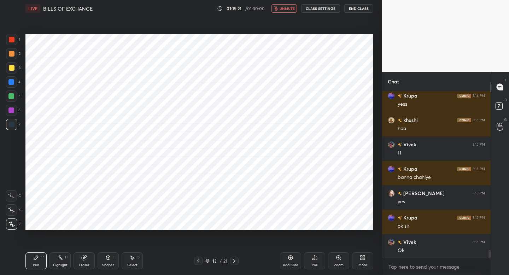
scroll to position [3262, 0]
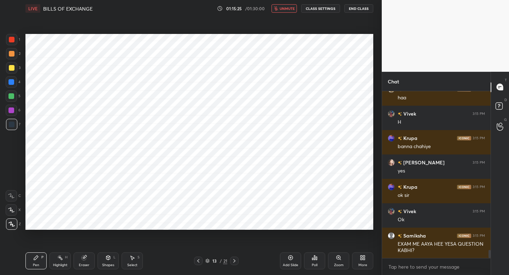
click at [284, 9] on span "unmute" at bounding box center [286, 8] width 15 height 5
click at [284, 9] on span "mute" at bounding box center [288, 8] width 10 height 5
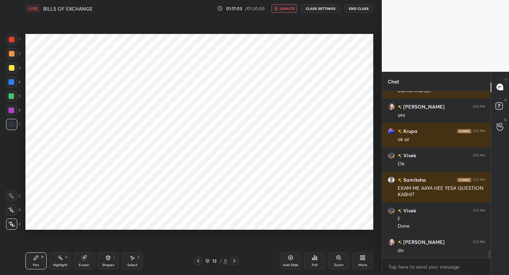
scroll to position [3342, 0]
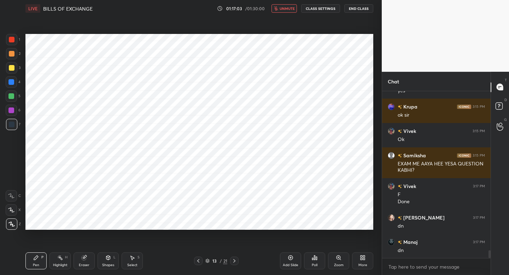
click at [284, 9] on span "unmute" at bounding box center [286, 8] width 15 height 5
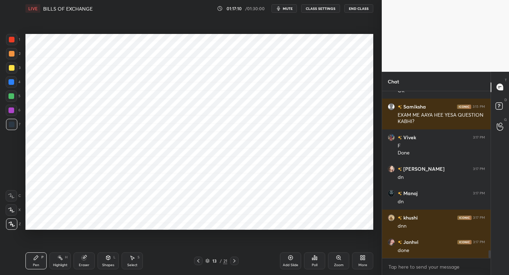
scroll to position [3415, 0]
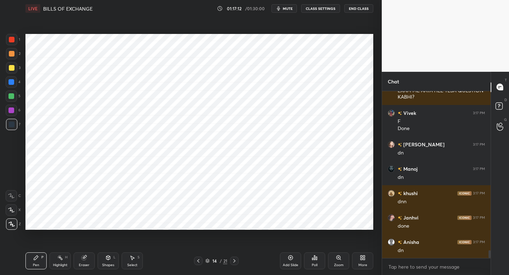
click at [284, 9] on span "mute" at bounding box center [288, 8] width 10 height 5
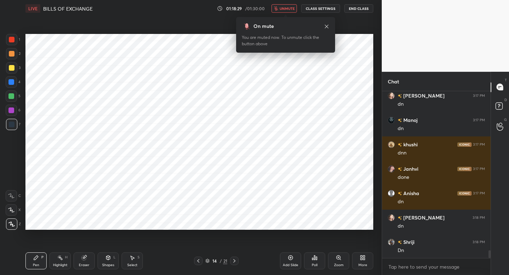
scroll to position [3488, 0]
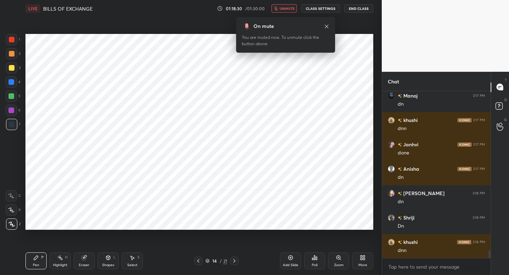
click at [284, 9] on span "unmute" at bounding box center [286, 8] width 15 height 5
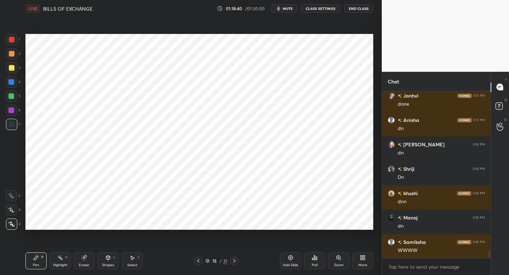
scroll to position [3561, 0]
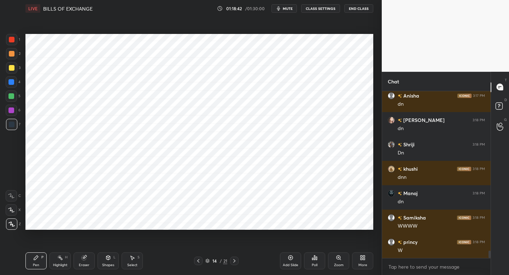
click at [284, 9] on span "mute" at bounding box center [288, 8] width 10 height 5
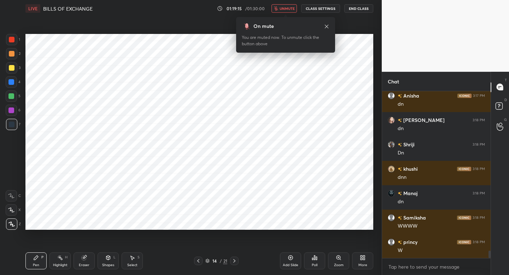
scroll to position [3585, 0]
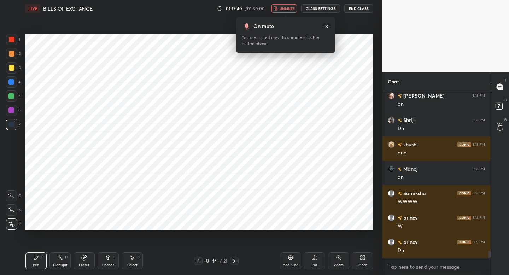
click at [284, 9] on span "unmute" at bounding box center [286, 8] width 15 height 5
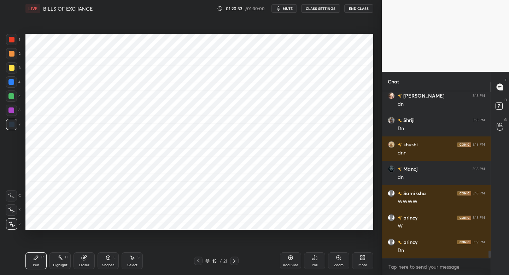
click at [284, 9] on span "mute" at bounding box center [288, 8] width 10 height 5
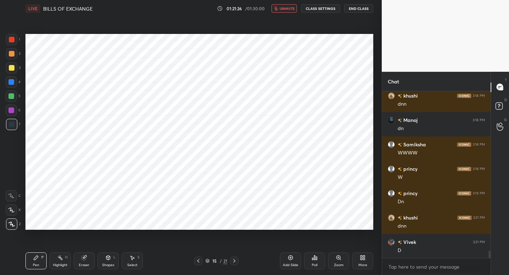
scroll to position [3658, 0]
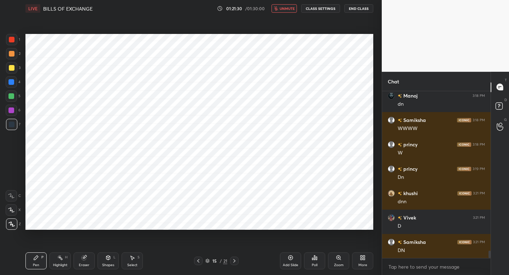
click at [284, 9] on span "unmute" at bounding box center [286, 8] width 15 height 5
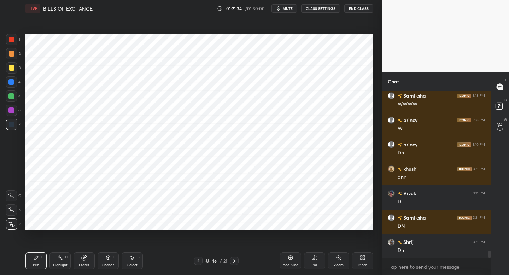
click at [284, 9] on span "mute" at bounding box center [288, 8] width 10 height 5
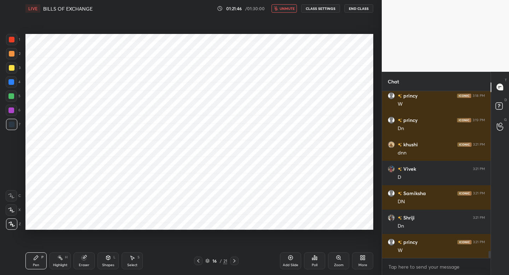
click at [284, 9] on span "unmute" at bounding box center [286, 8] width 15 height 5
click at [284, 9] on span "mute" at bounding box center [288, 8] width 10 height 5
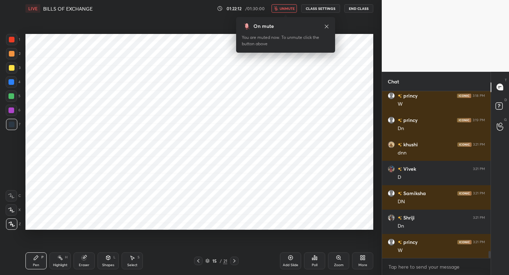
scroll to position [3732, 0]
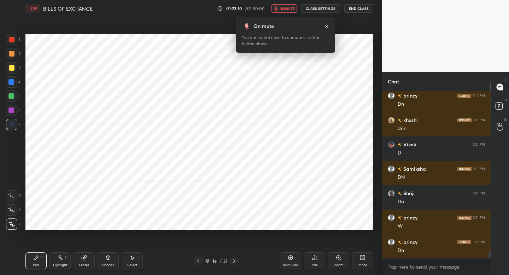
click at [284, 9] on span "unmute" at bounding box center [286, 8] width 15 height 5
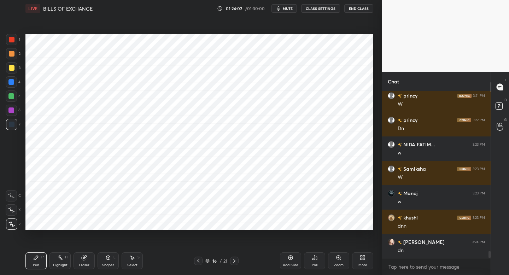
scroll to position [3878, 0]
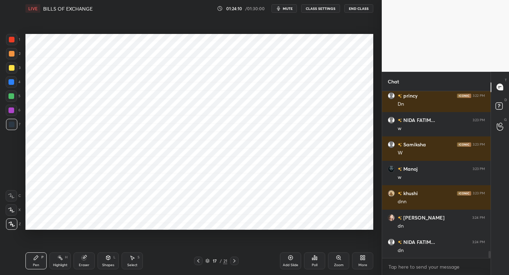
click at [284, 9] on span "mute" at bounding box center [288, 8] width 10 height 5
click at [284, 9] on span "unmute" at bounding box center [286, 8] width 15 height 5
click at [284, 9] on span "mute" at bounding box center [288, 8] width 10 height 5
click at [284, 9] on span "unmute" at bounding box center [287, 8] width 15 height 5
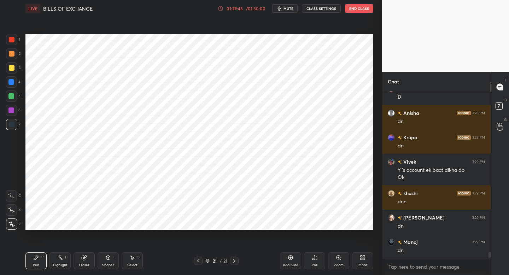
scroll to position [4543, 0]
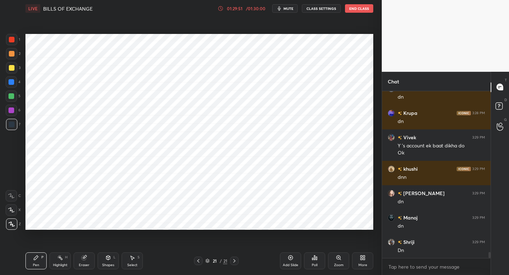
click at [362, 263] on div "More" at bounding box center [362, 265] width 9 height 4
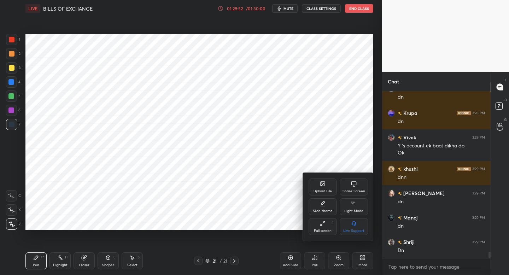
click at [321, 189] on div "Upload File" at bounding box center [322, 191] width 18 height 4
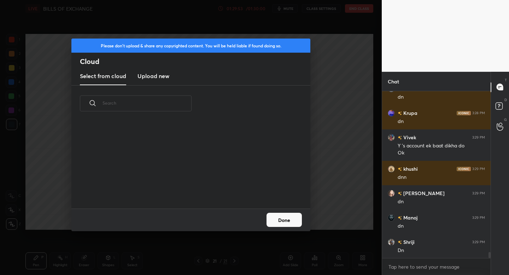
scroll to position [87, 227]
click at [167, 78] on h3 "Upload new" at bounding box center [153, 76] width 32 height 8
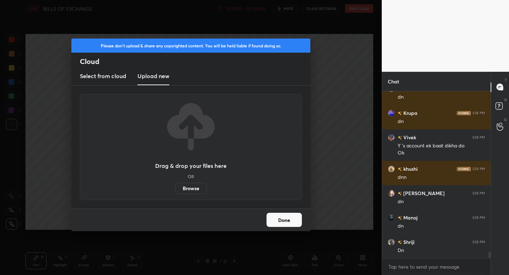
click at [184, 187] on label "Browse" at bounding box center [190, 188] width 31 height 11
click at [175, 187] on input "Browse" at bounding box center [175, 188] width 0 height 11
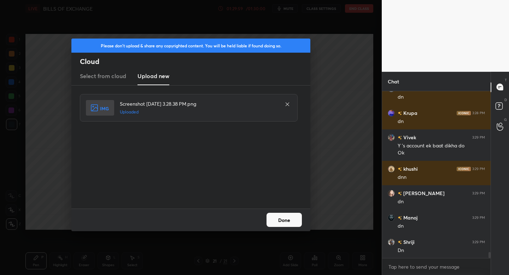
click at [277, 219] on button "Done" at bounding box center [283, 220] width 35 height 14
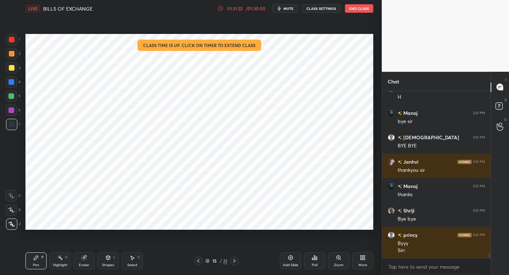
scroll to position [5173, 0]
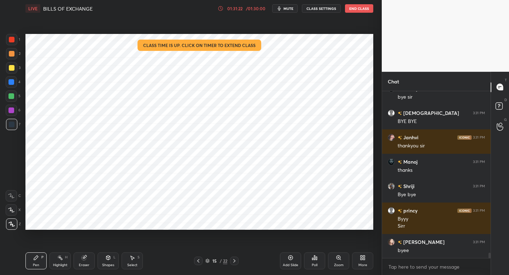
click at [348, 9] on button "End Class" at bounding box center [359, 8] width 28 height 8
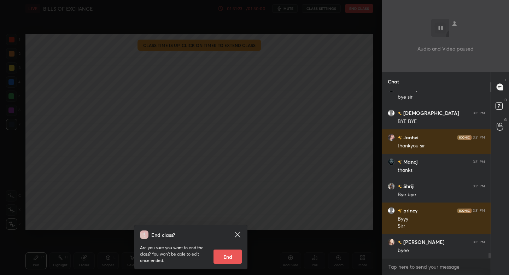
scroll to position [5198, 0]
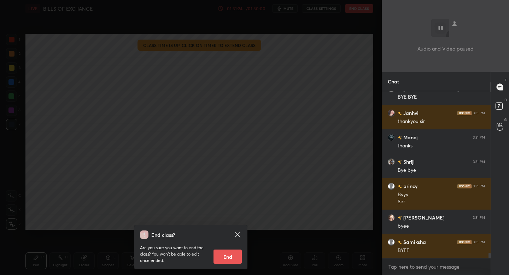
click at [224, 257] on button "End" at bounding box center [227, 256] width 28 height 14
type textarea "x"
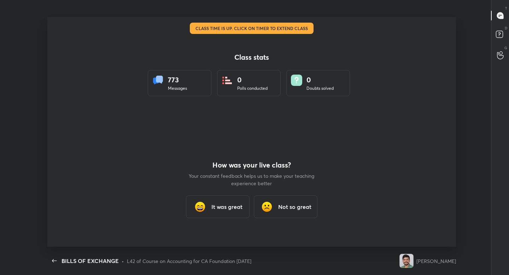
scroll to position [0, 0]
